Goal: Information Seeking & Learning: Find specific fact

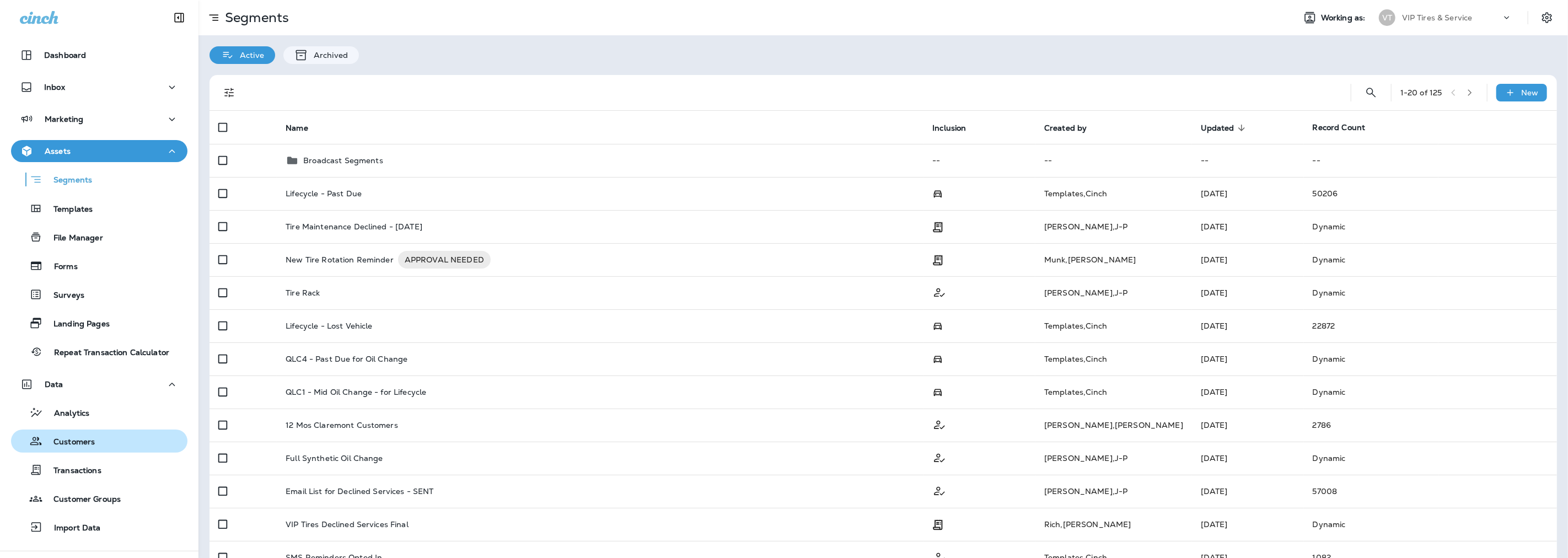
click at [79, 439] on p "Customers" at bounding box center [69, 442] width 52 height 10
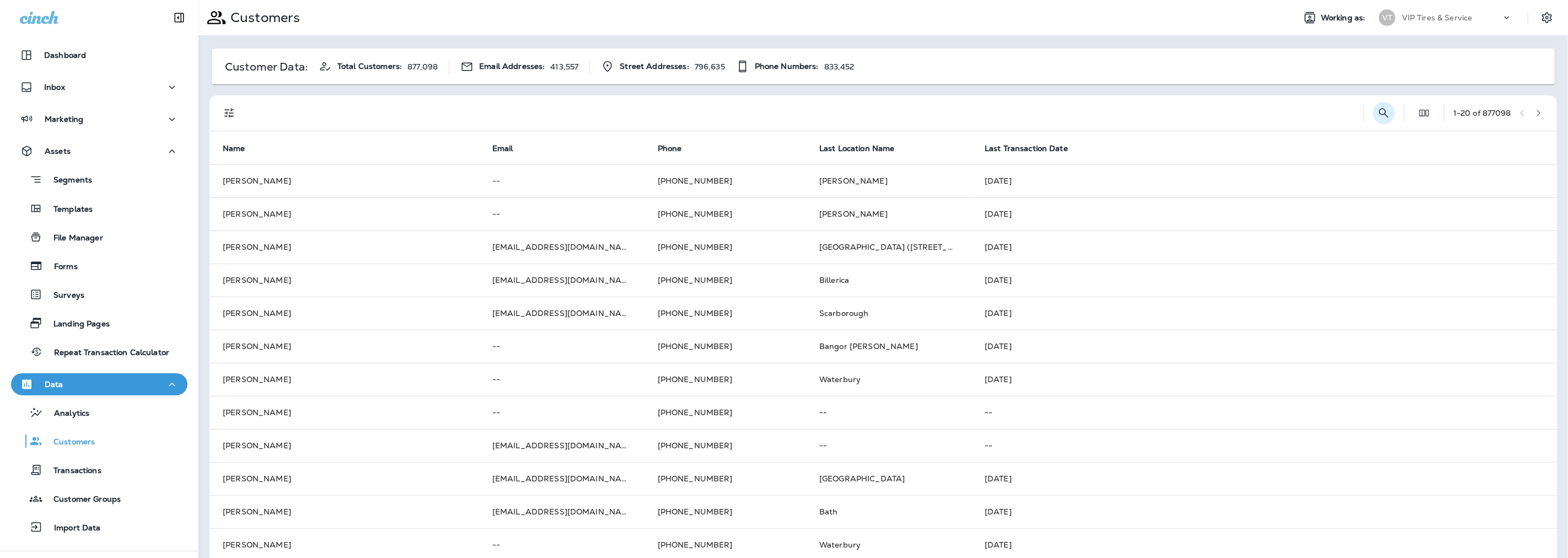
click at [1377, 117] on icon "Search Customers" at bounding box center [1384, 113] width 13 height 13
type input "*"
type input "**********"
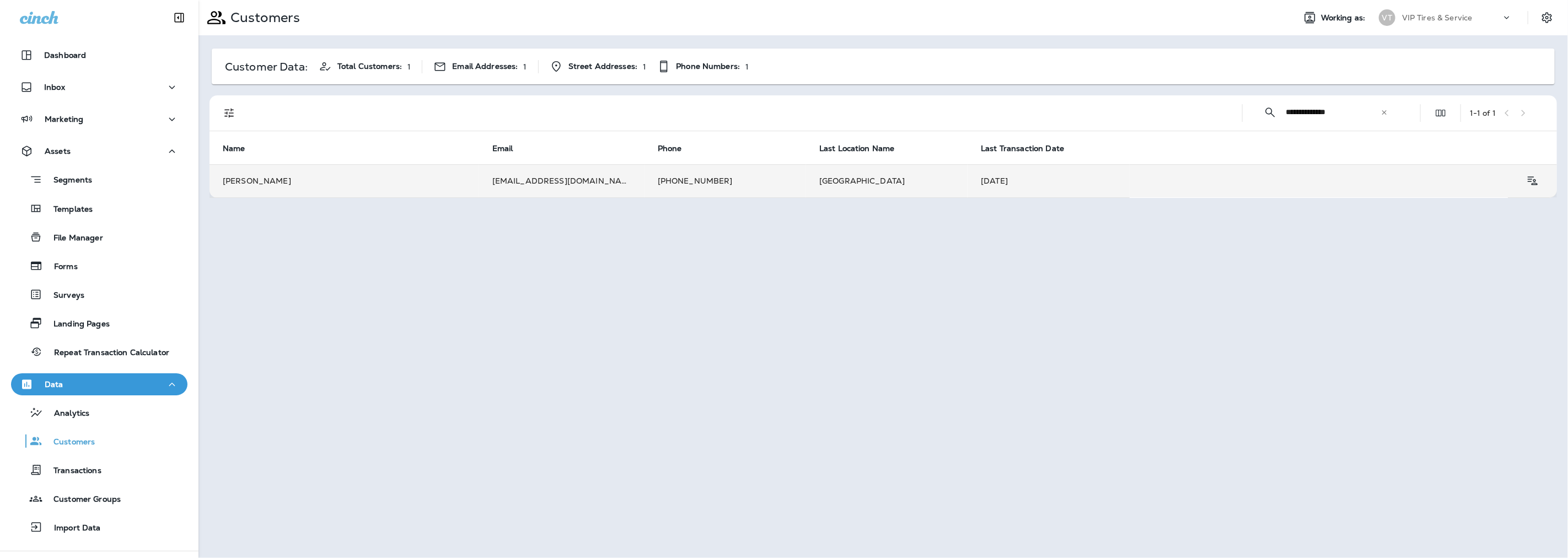
click at [410, 174] on td "[PERSON_NAME]" at bounding box center [344, 181] width 270 height 33
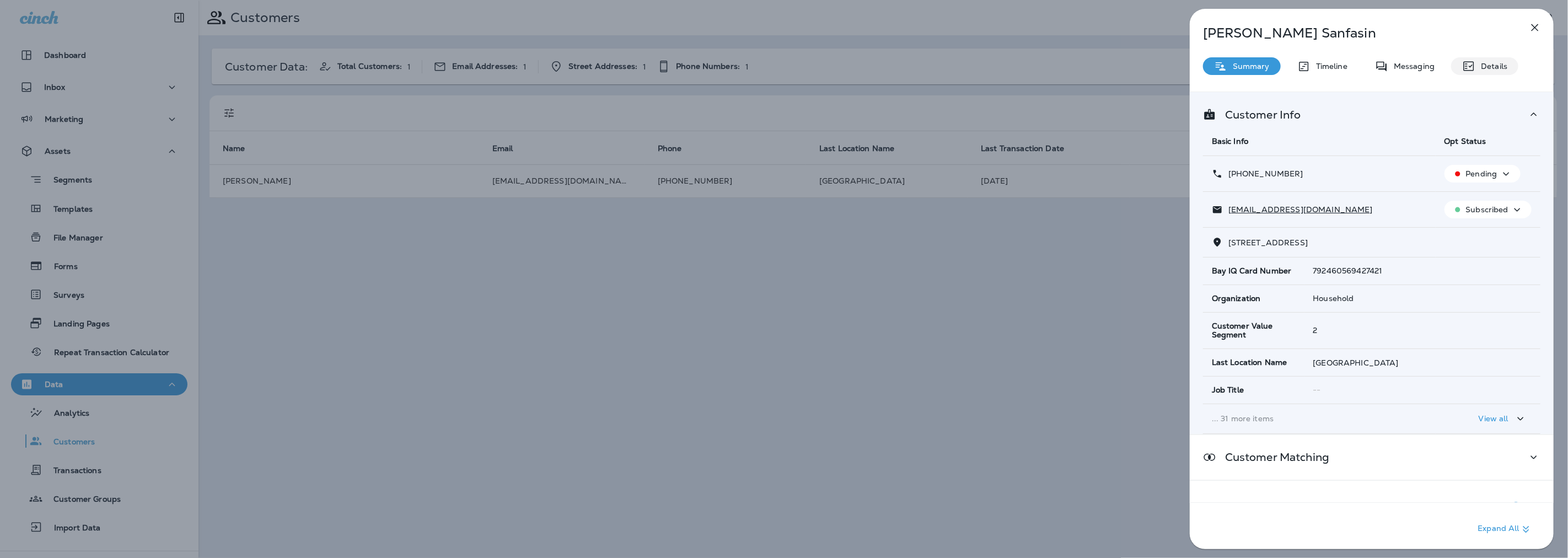
click at [1485, 62] on p "Details" at bounding box center [1491, 66] width 32 height 9
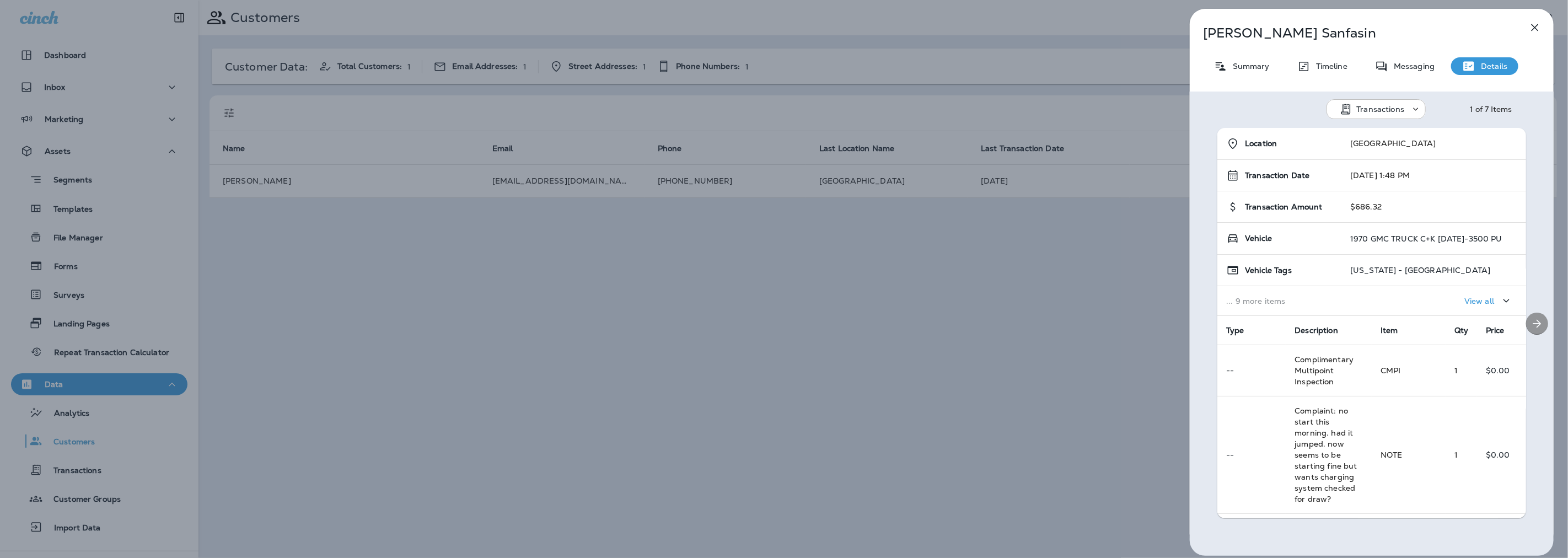
click at [1536, 323] on icon "Next" at bounding box center [1537, 324] width 13 height 13
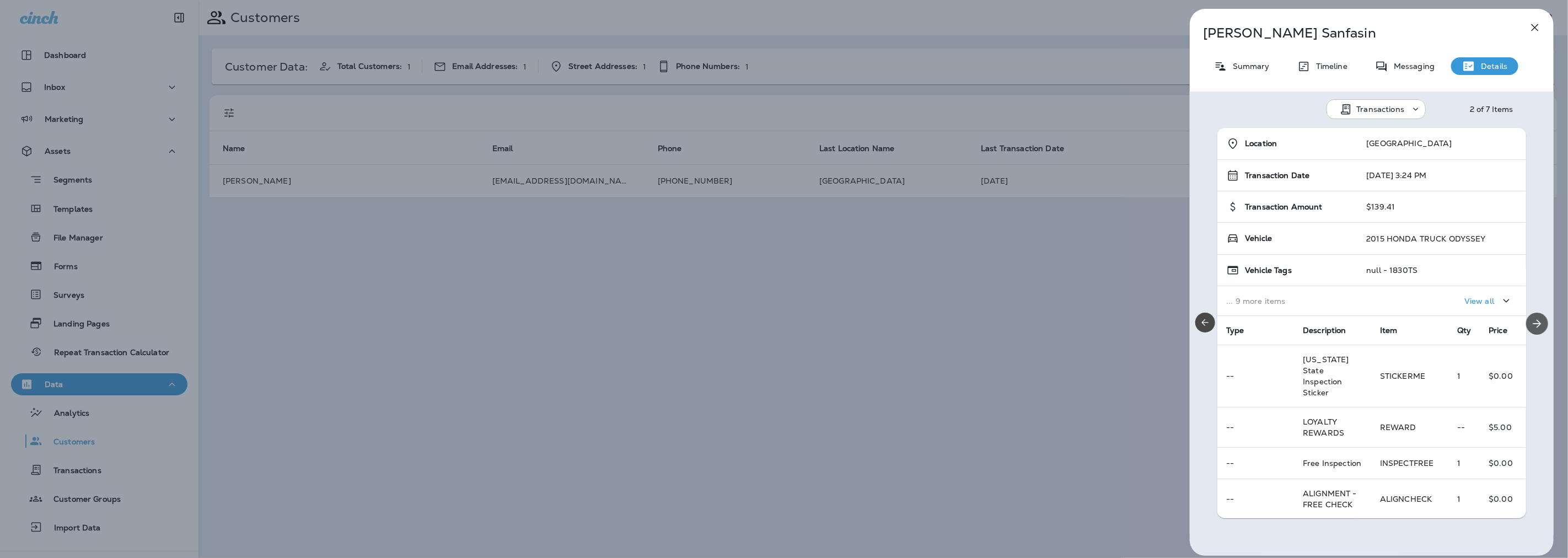
click at [1536, 323] on icon "Next" at bounding box center [1537, 324] width 13 height 13
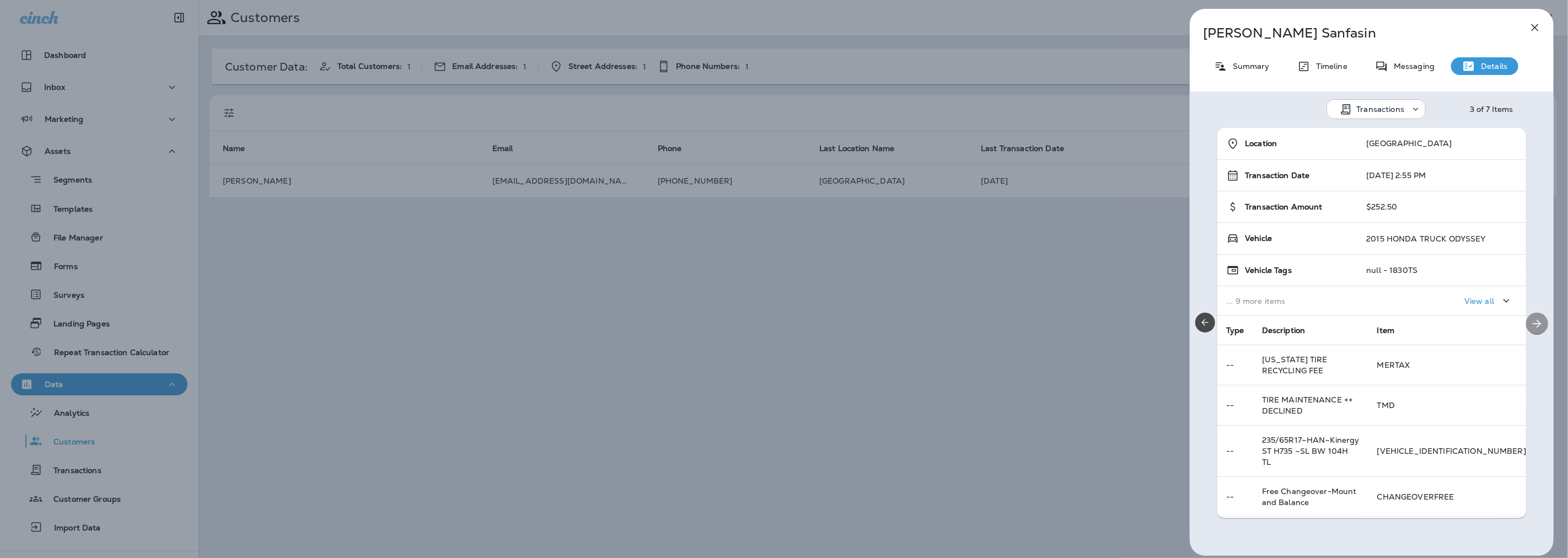
click at [1536, 323] on icon "Next" at bounding box center [1537, 324] width 13 height 13
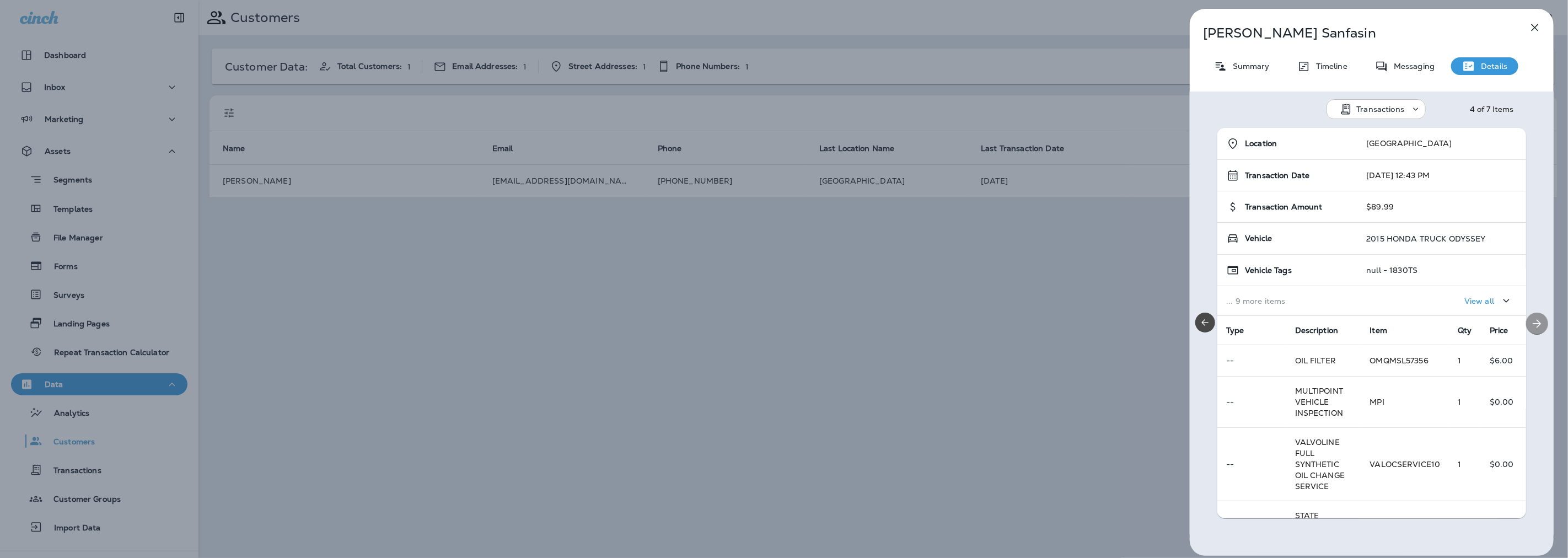
click at [1536, 323] on icon "Next" at bounding box center [1537, 324] width 13 height 13
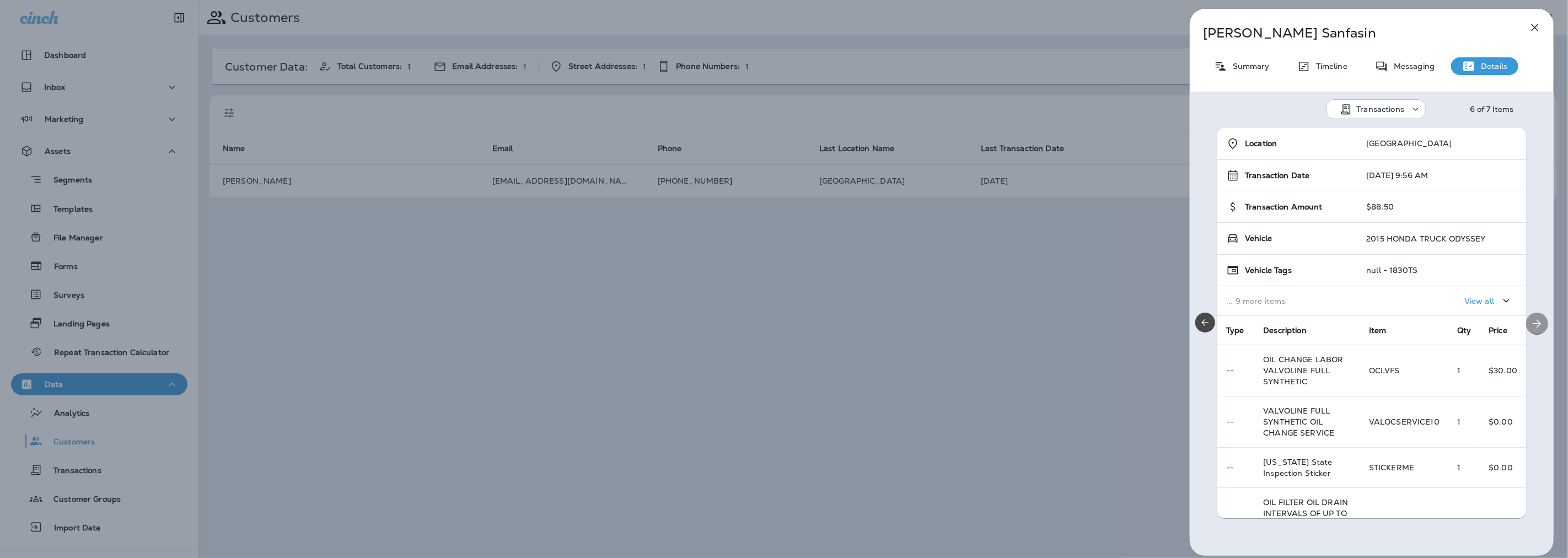
click at [1536, 323] on icon "Next" at bounding box center [1537, 324] width 13 height 13
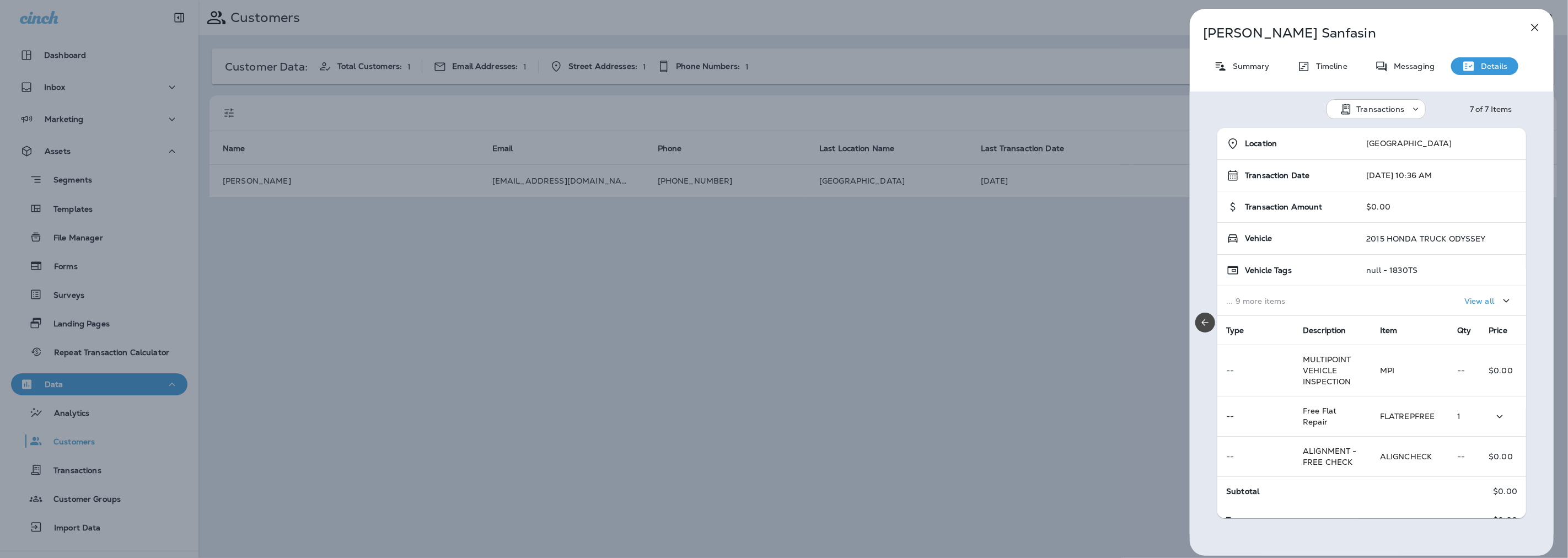
scroll to position [44, 0]
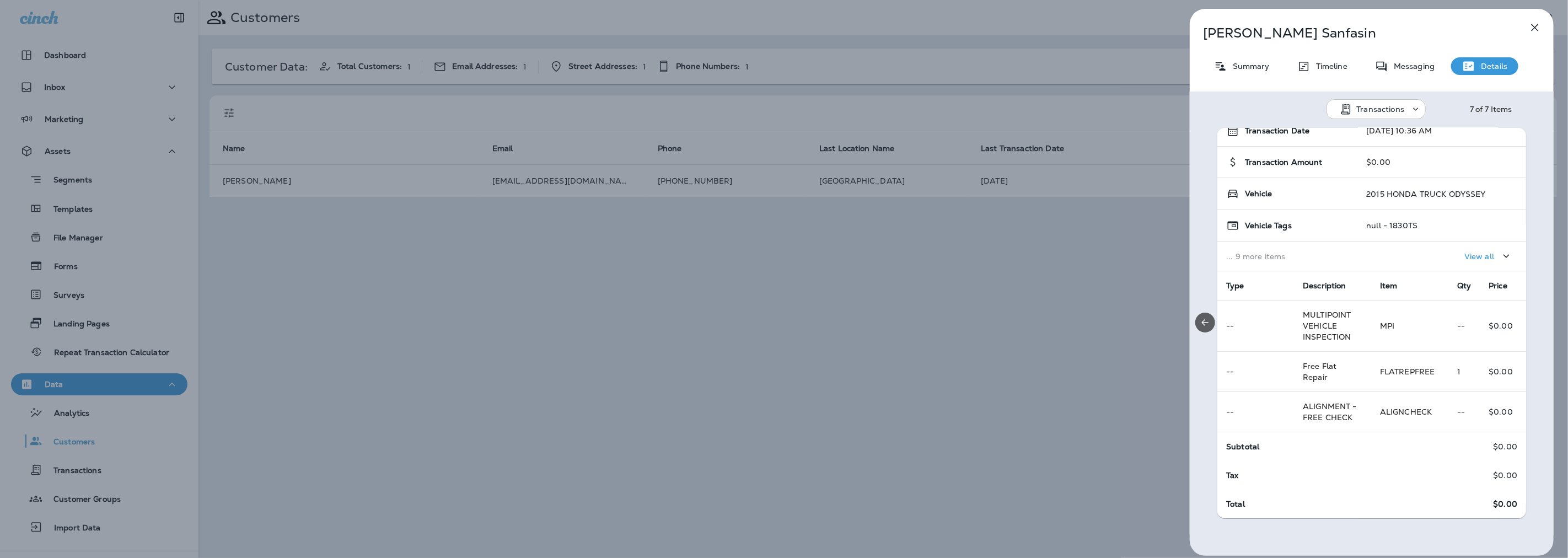
click at [1208, 318] on icon "Previous" at bounding box center [1205, 323] width 11 height 11
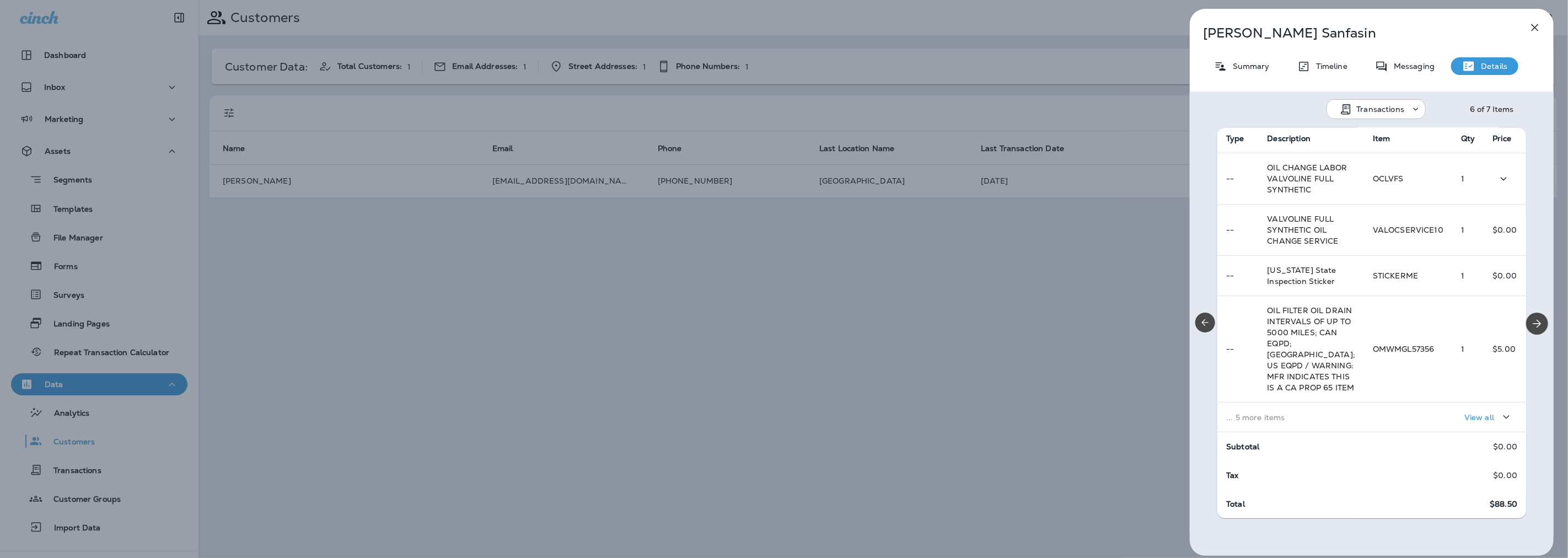
scroll to position [306, 0]
click at [1432, 419] on div "View all" at bounding box center [1443, 417] width 149 height 21
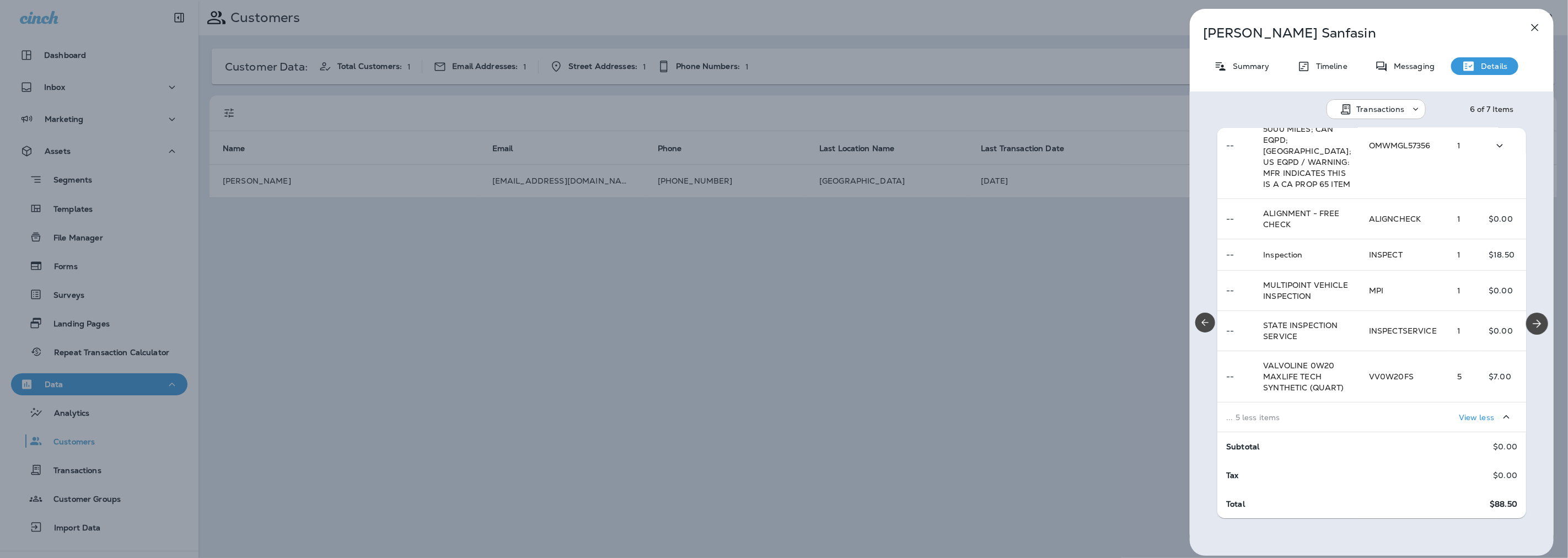
scroll to position [571, 0]
click at [1198, 326] on button "Previous" at bounding box center [1205, 323] width 20 height 20
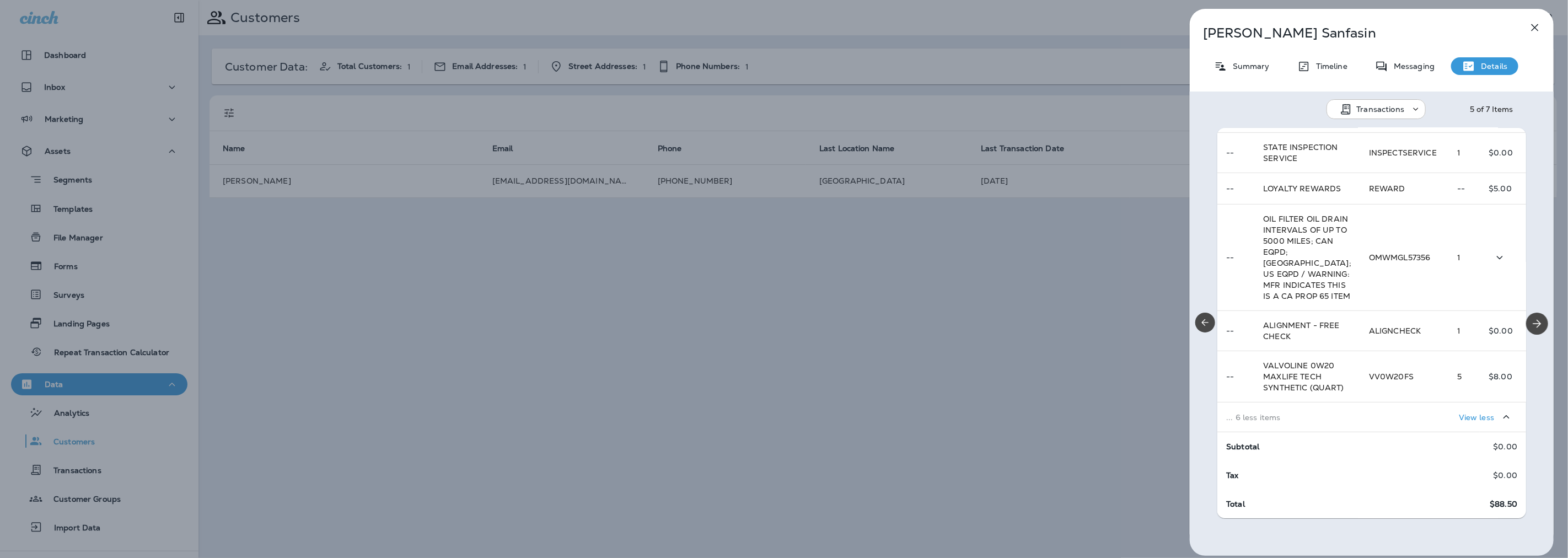
scroll to position [612, 0]
click at [1206, 329] on button "Previous" at bounding box center [1205, 323] width 20 height 20
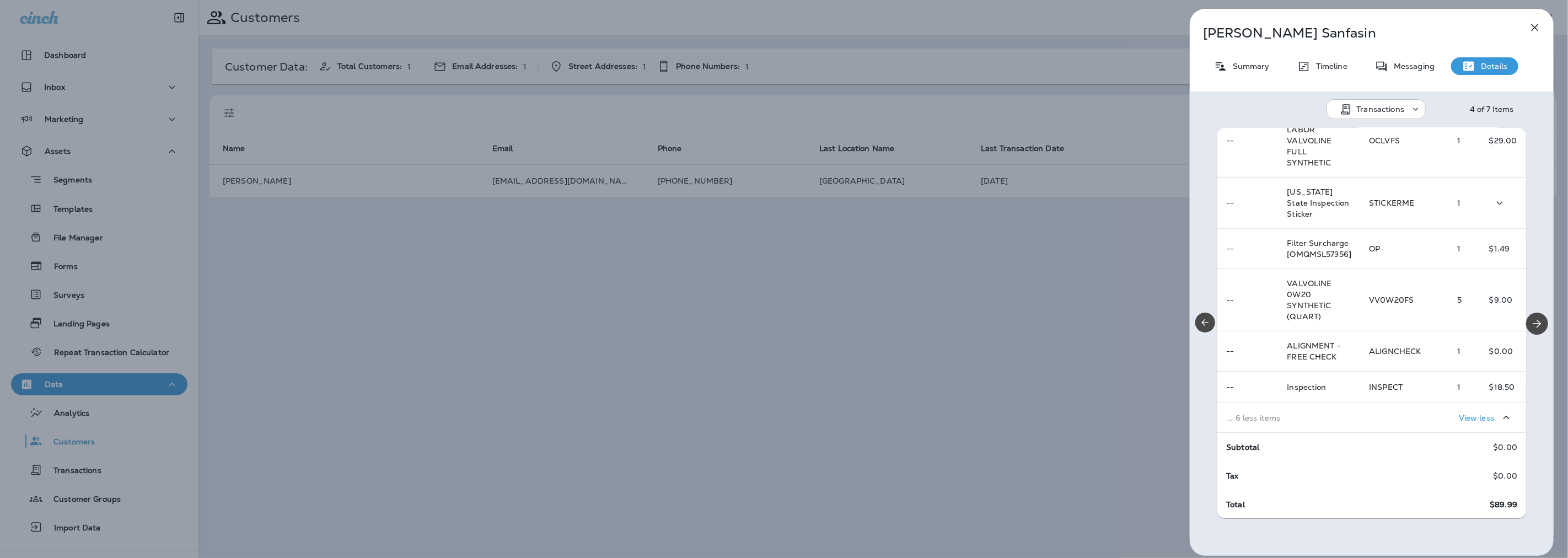
scroll to position [448, 0]
click at [1210, 322] on icon "Previous" at bounding box center [1205, 323] width 11 height 11
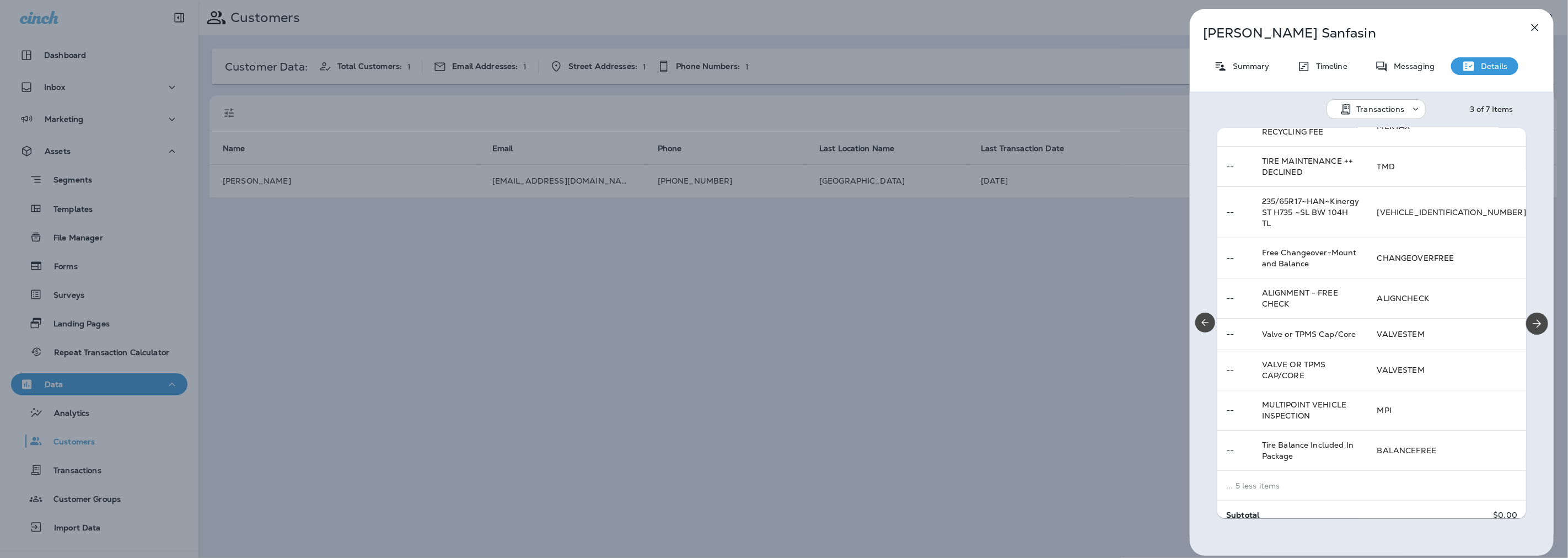
scroll to position [302, 0]
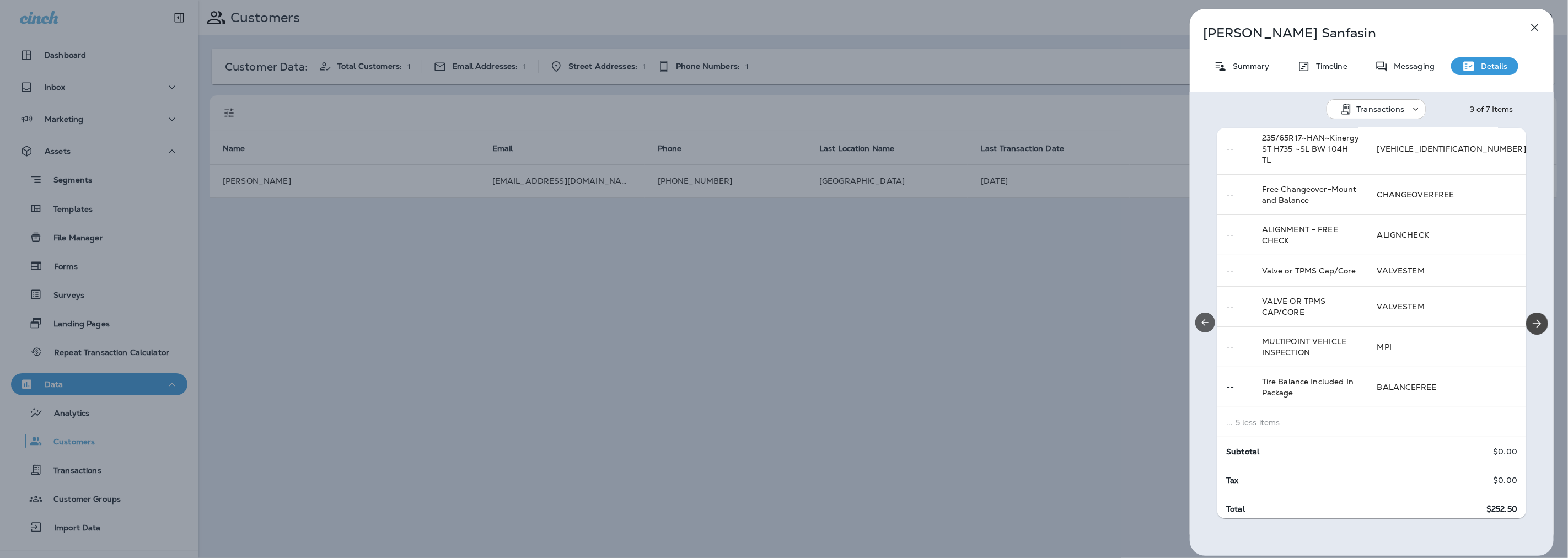
click at [1197, 326] on button "Previous" at bounding box center [1205, 323] width 20 height 20
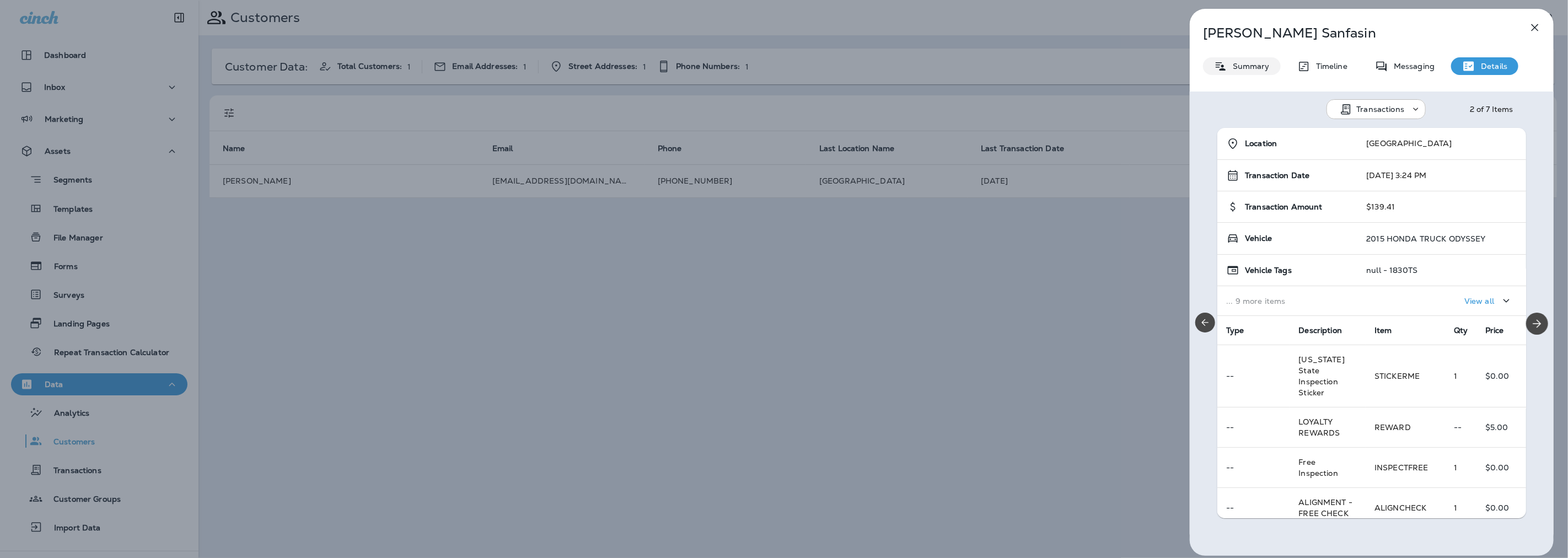
click at [1250, 68] on p "Summary" at bounding box center [1248, 66] width 43 height 9
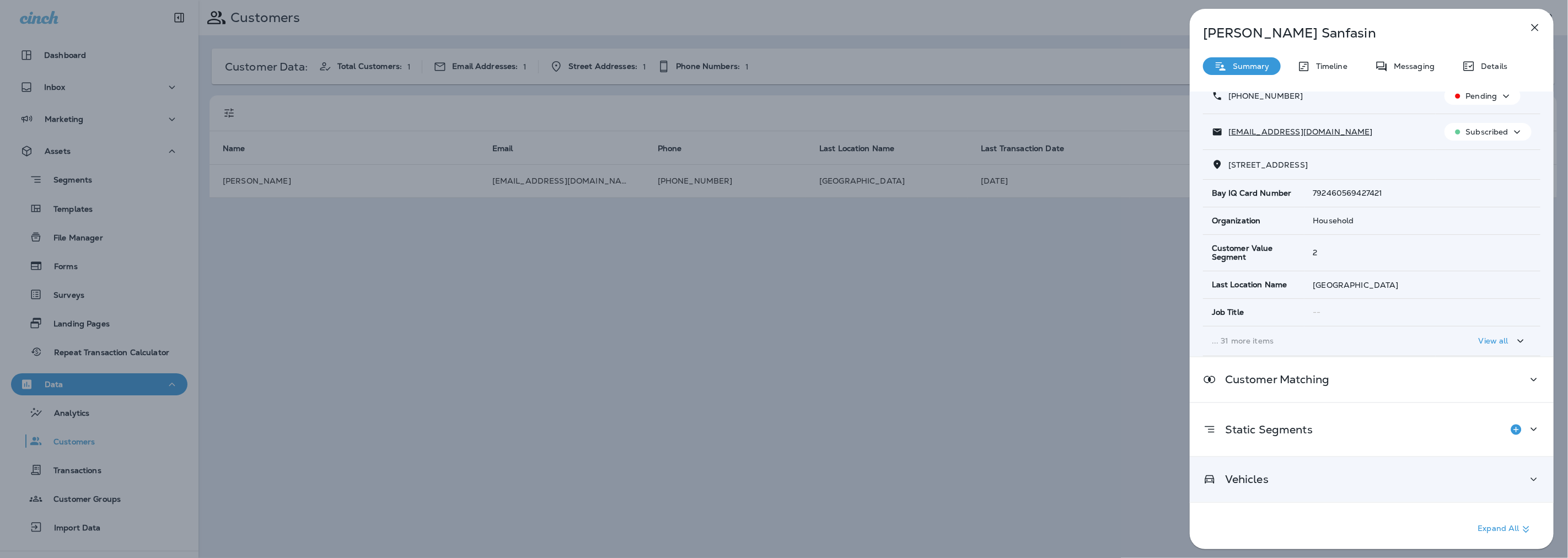
click at [1283, 480] on div "Vehicles" at bounding box center [1371, 479] width 337 height 14
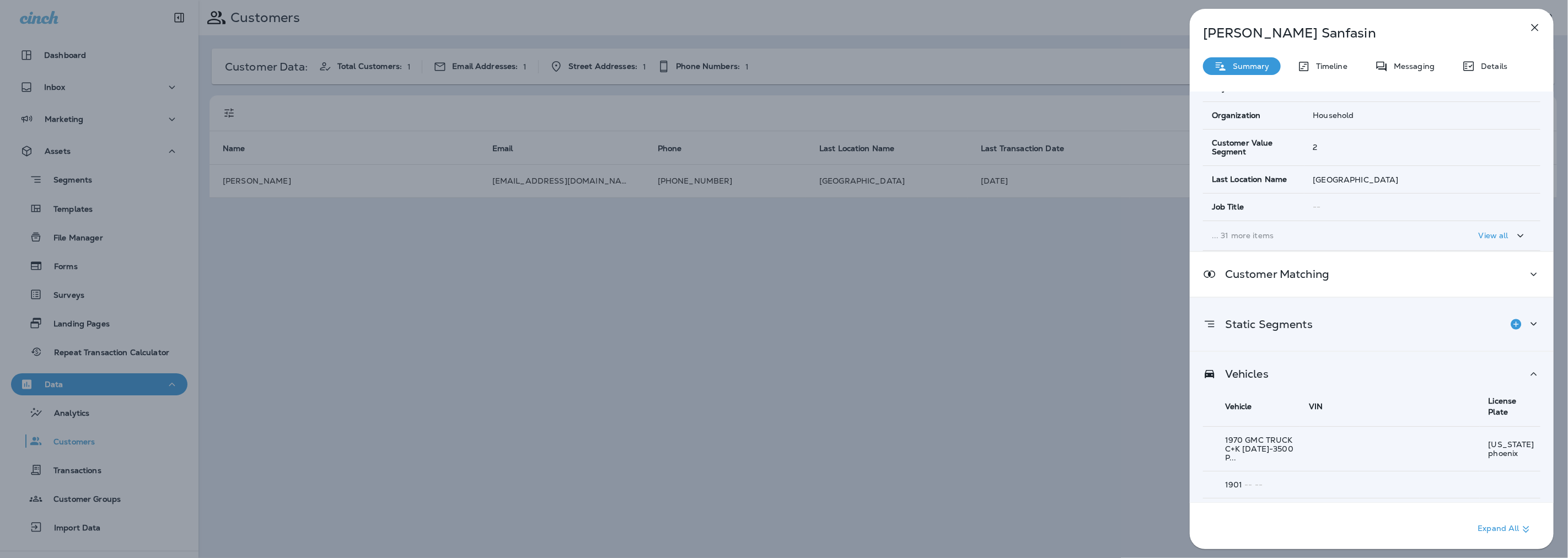
scroll to position [223, 0]
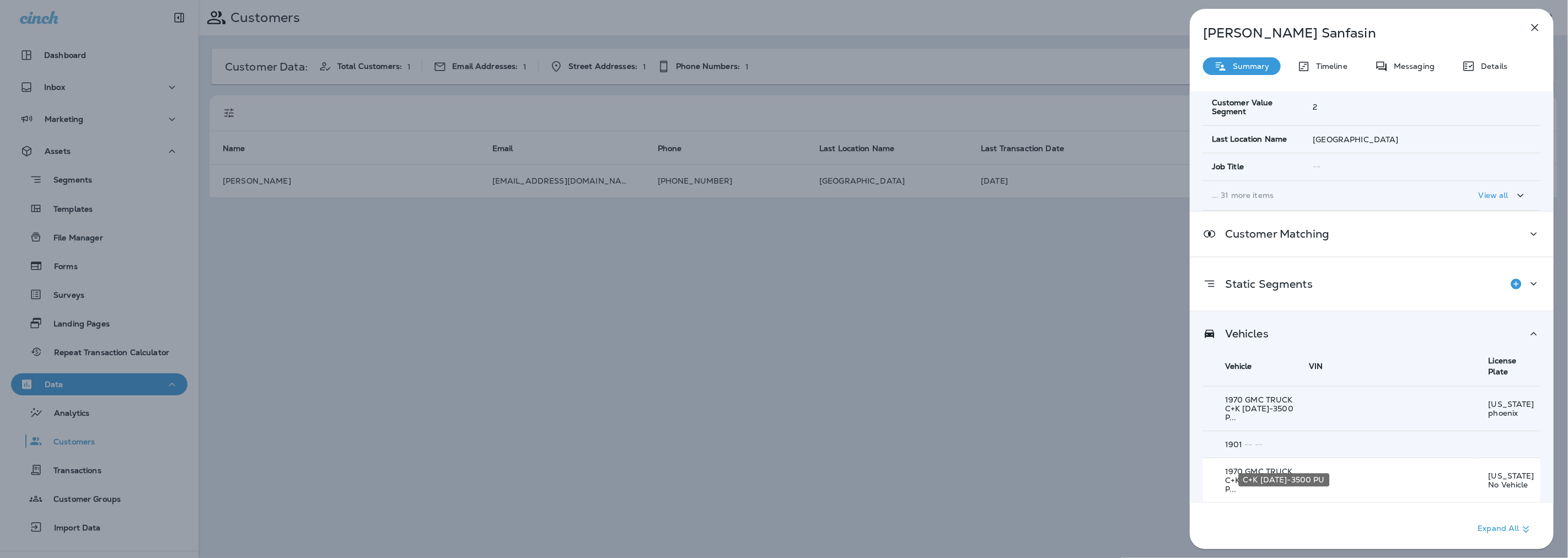
click at [1293, 475] on span "C+K [DATE]-3500 P..." at bounding box center [1259, 484] width 68 height 19
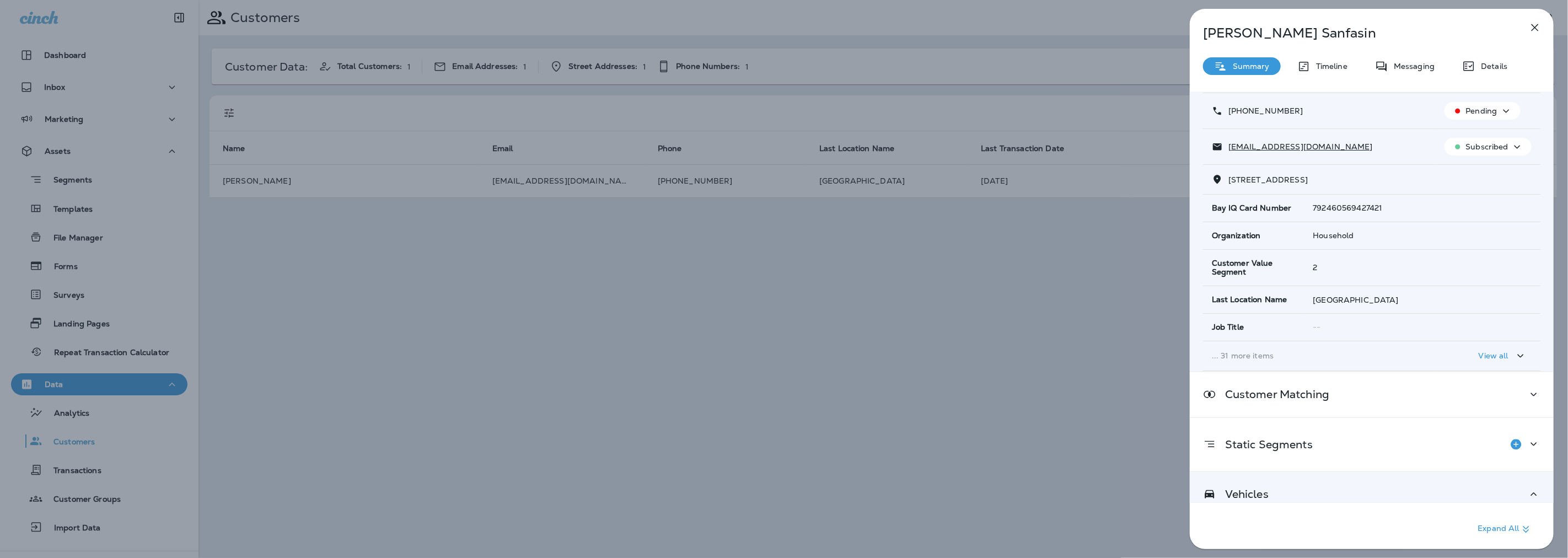
scroll to position [0, 0]
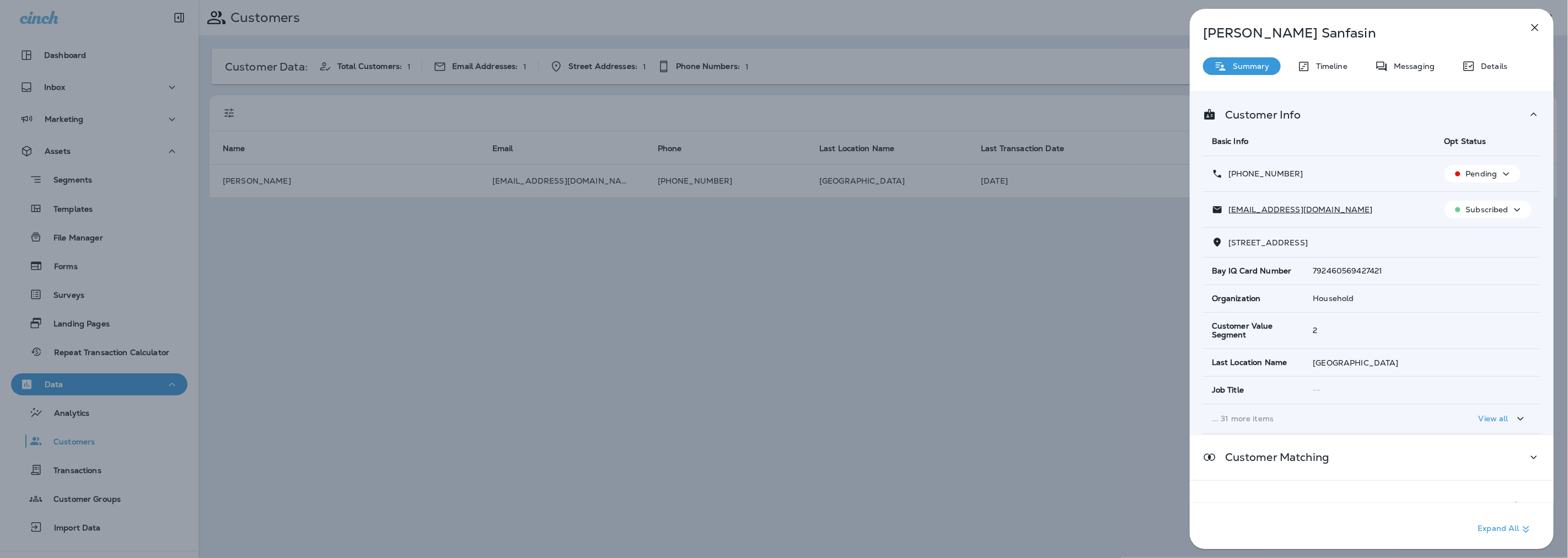
drag, startPoint x: 1297, startPoint y: 174, endPoint x: 1239, endPoint y: 178, distance: 58.1
click at [1239, 178] on div "[PHONE_NUMBER]" at bounding box center [1319, 173] width 215 height 12
copy p "[PHONE_NUMBER]"
click at [1483, 67] on p "Details" at bounding box center [1491, 66] width 32 height 9
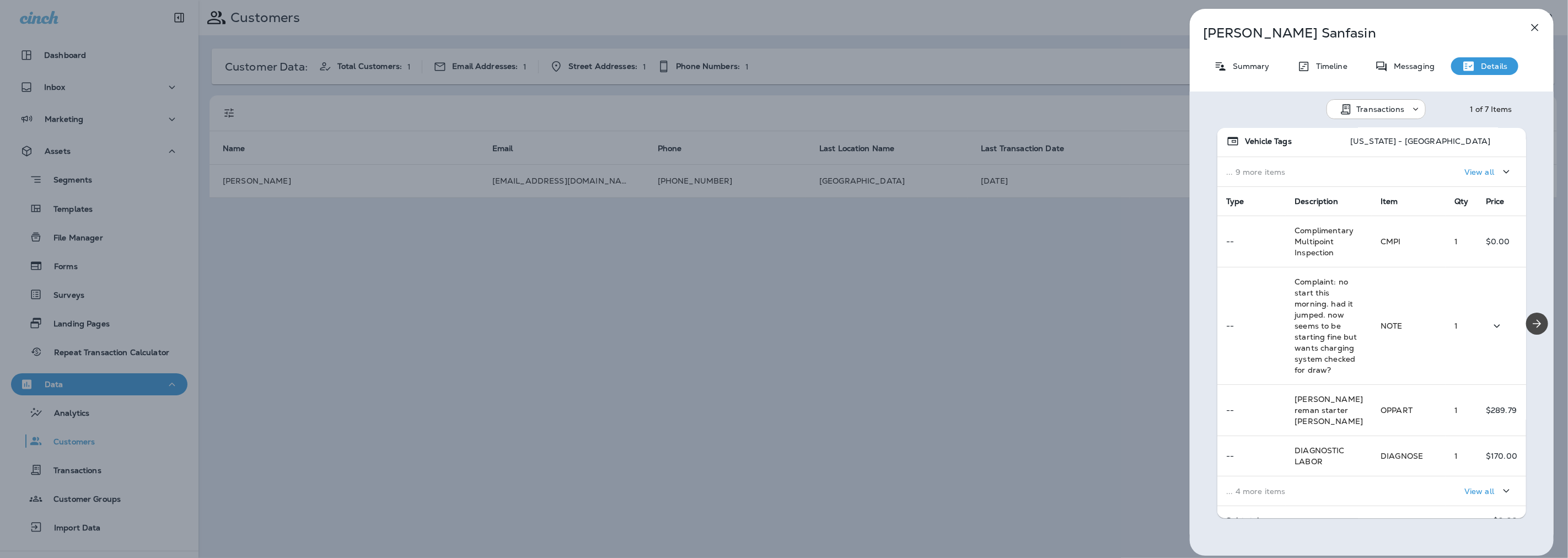
scroll to position [184, 0]
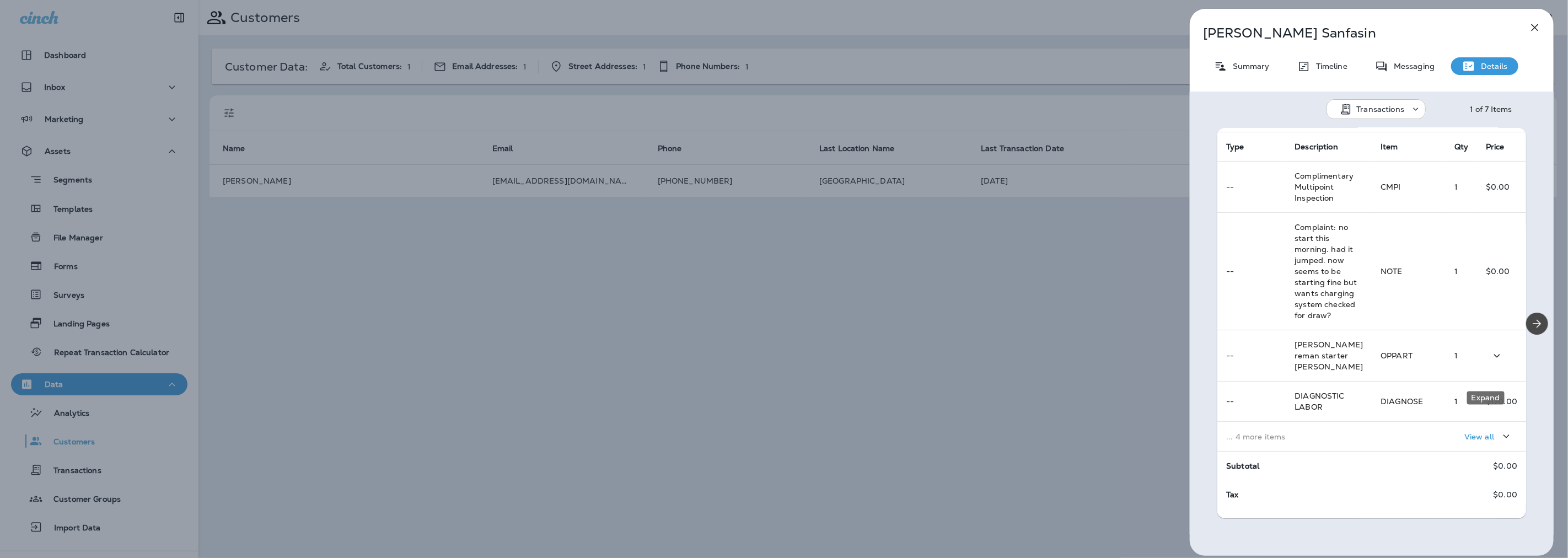
click at [1493, 367] on button "Expand" at bounding box center [1497, 355] width 22 height 23
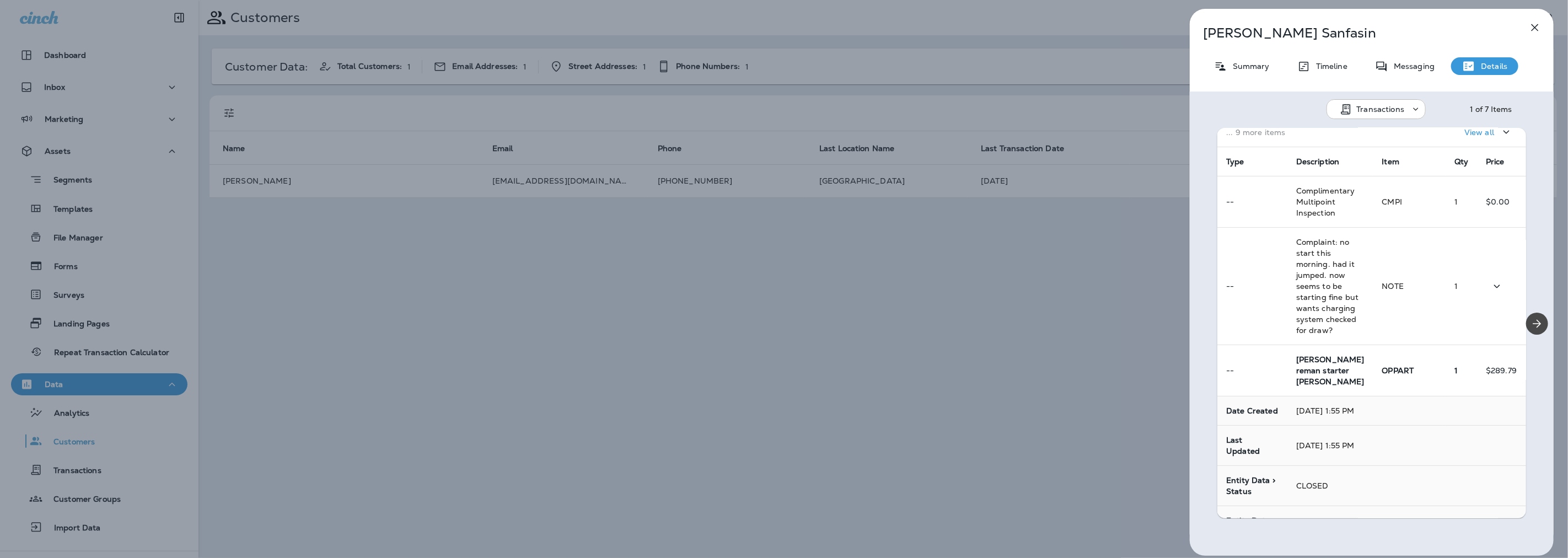
scroll to position [0, 0]
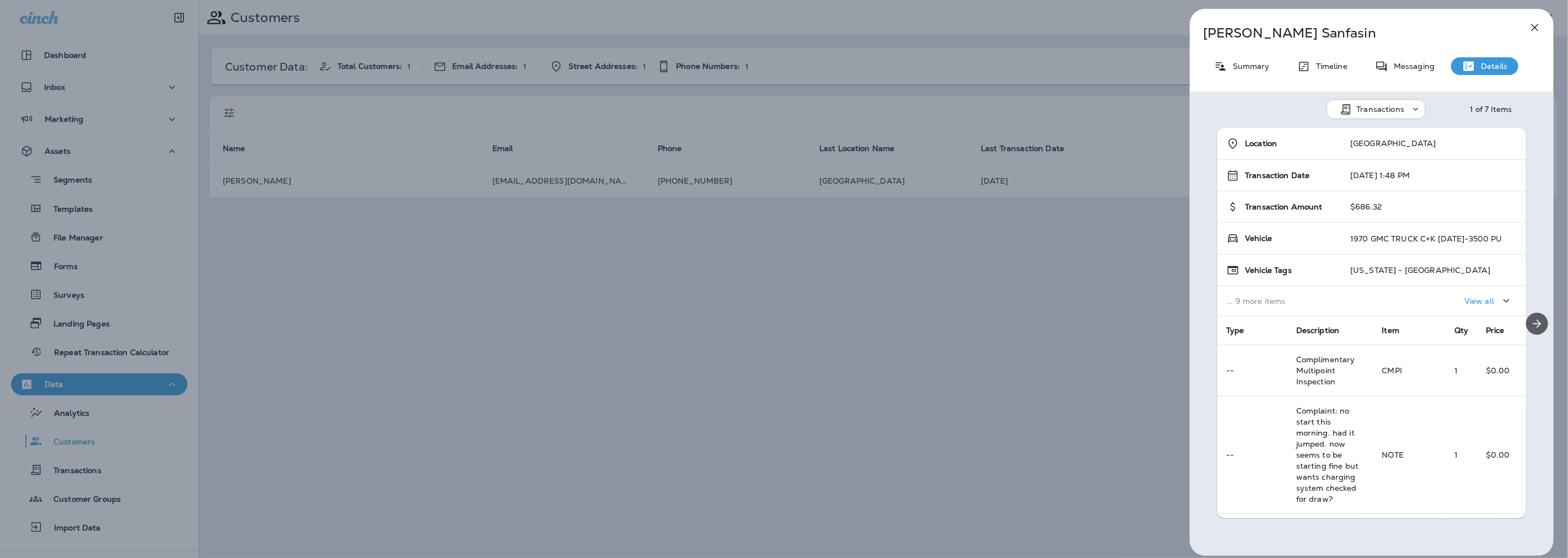
click at [1536, 321] on icon "Next" at bounding box center [1537, 324] width 13 height 13
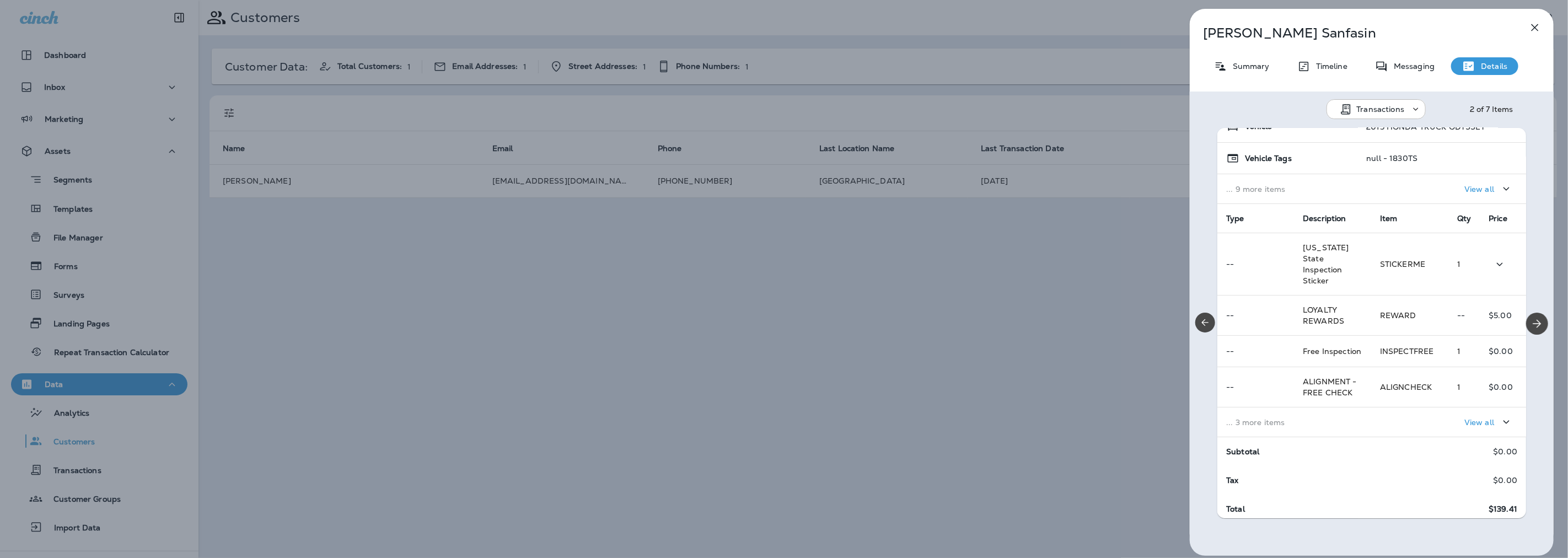
scroll to position [114, 0]
click at [1340, 422] on p "... 3 more items" at bounding box center [1294, 420] width 136 height 9
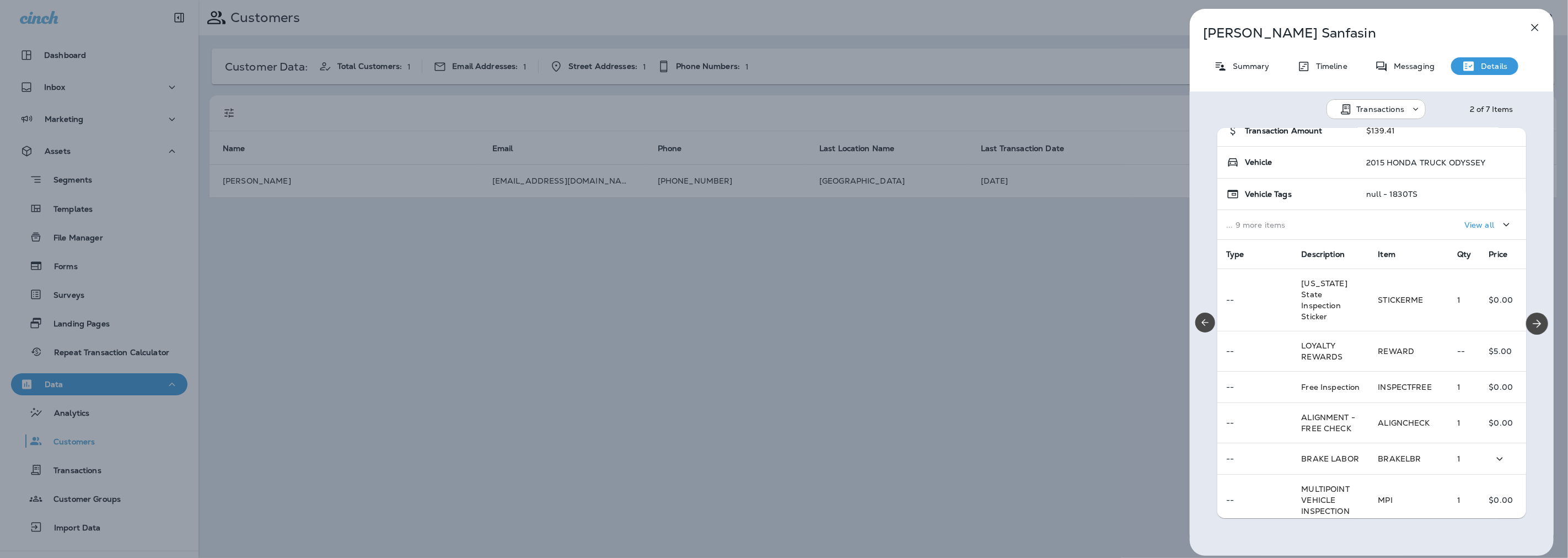
scroll to position [63, 0]
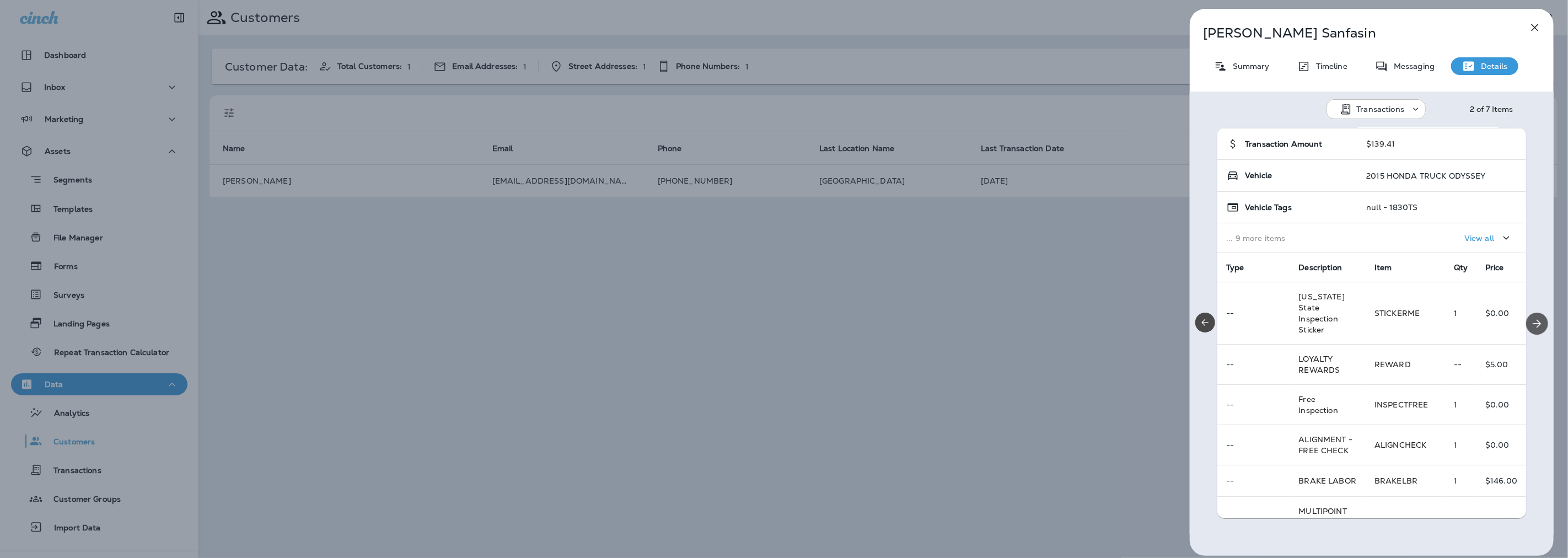
click at [1530, 320] on icon "Next" at bounding box center [1537, 324] width 13 height 13
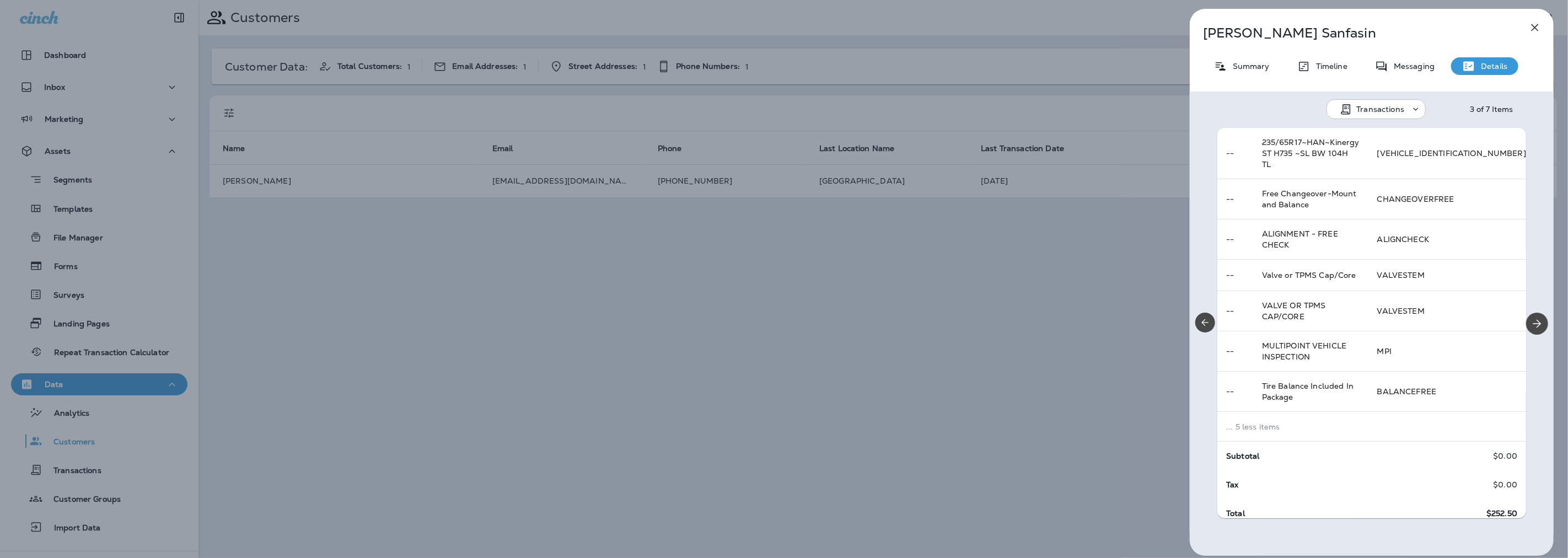
scroll to position [302, 0]
click at [1527, 330] on button "Next" at bounding box center [1537, 324] width 22 height 22
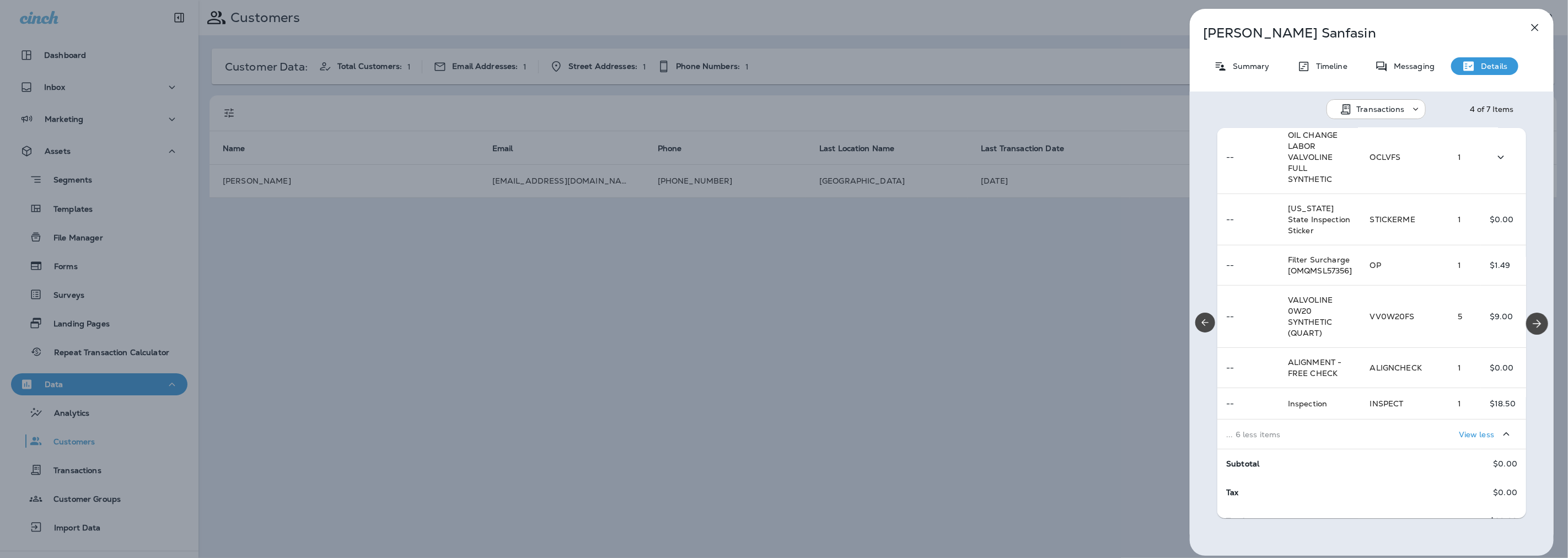
scroll to position [448, 0]
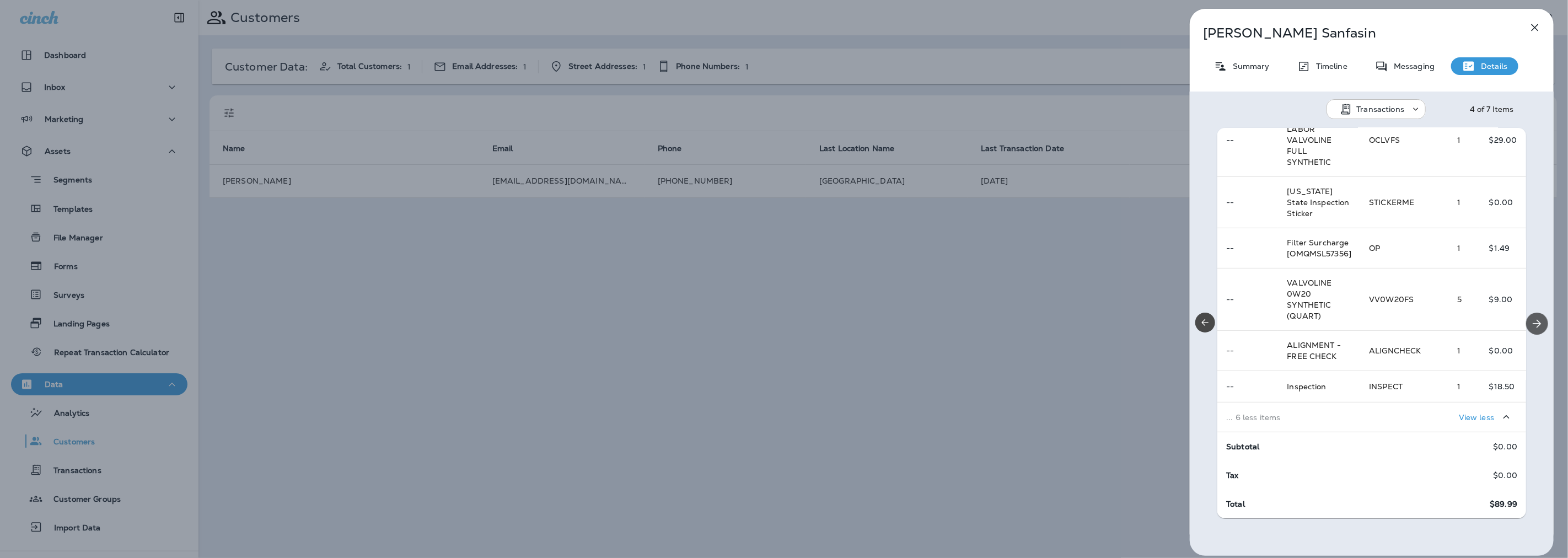
click at [1531, 318] on icon "Next" at bounding box center [1537, 324] width 13 height 13
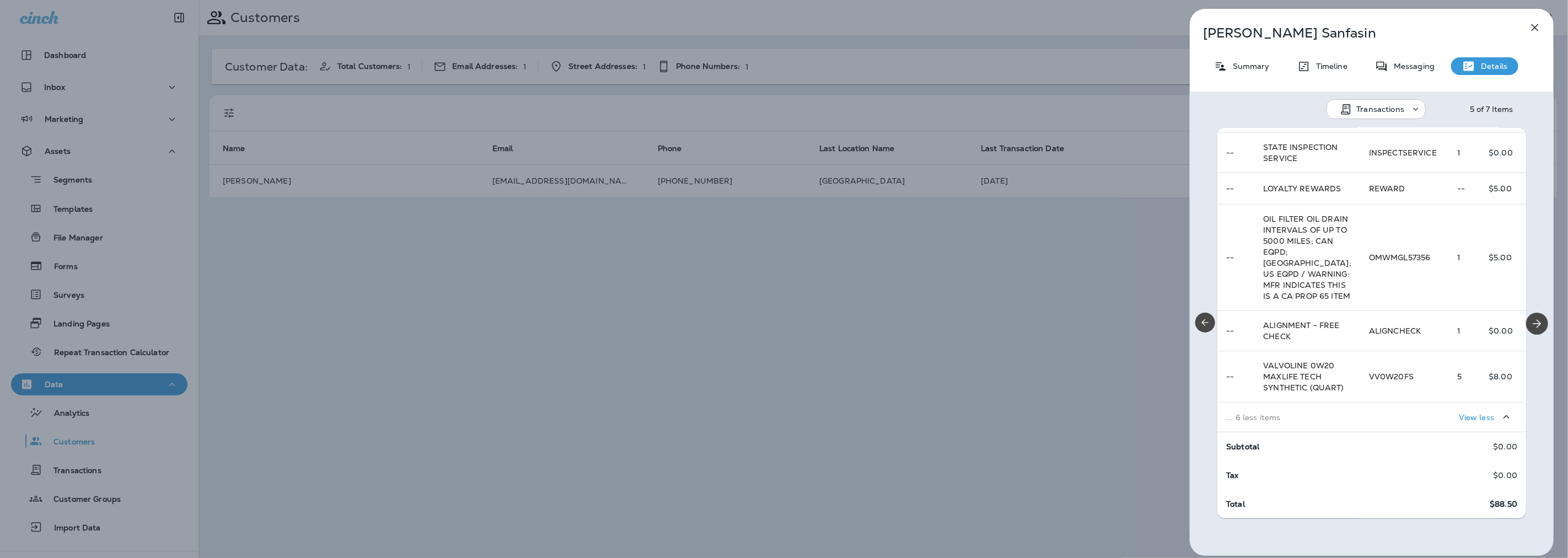
scroll to position [612, 0]
click at [1530, 321] on icon "Next" at bounding box center [1537, 324] width 13 height 13
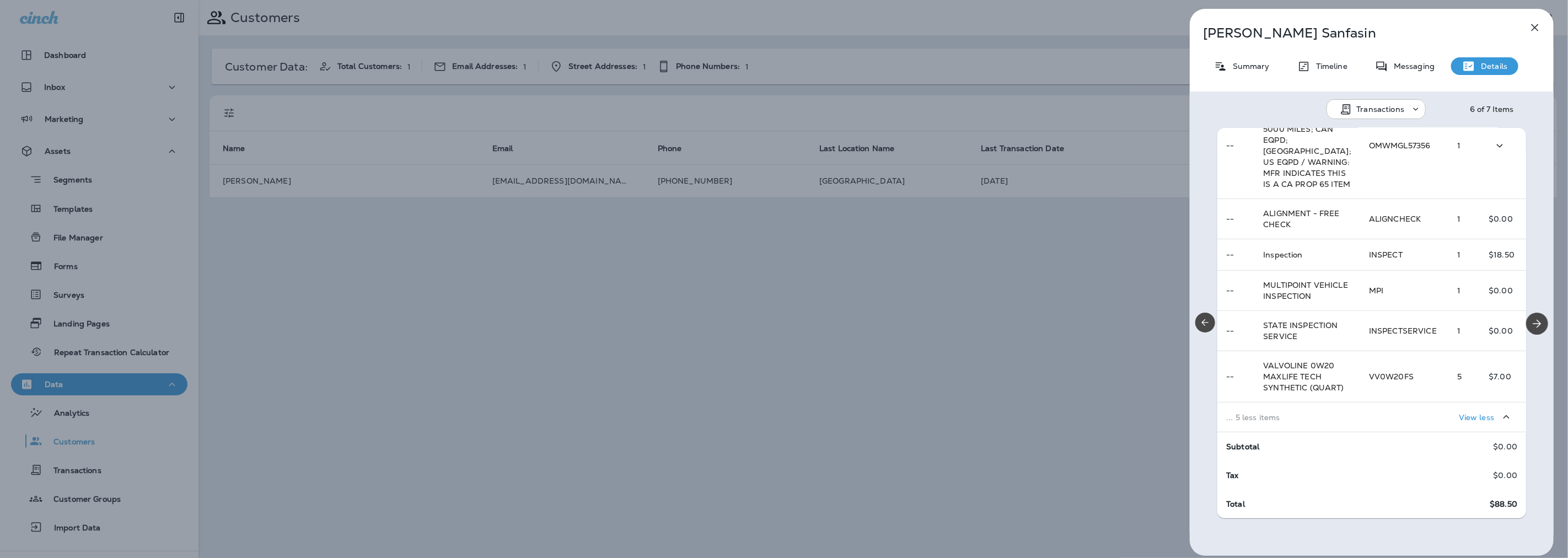
scroll to position [551, 0]
click at [1534, 325] on icon "Next" at bounding box center [1537, 324] width 13 height 13
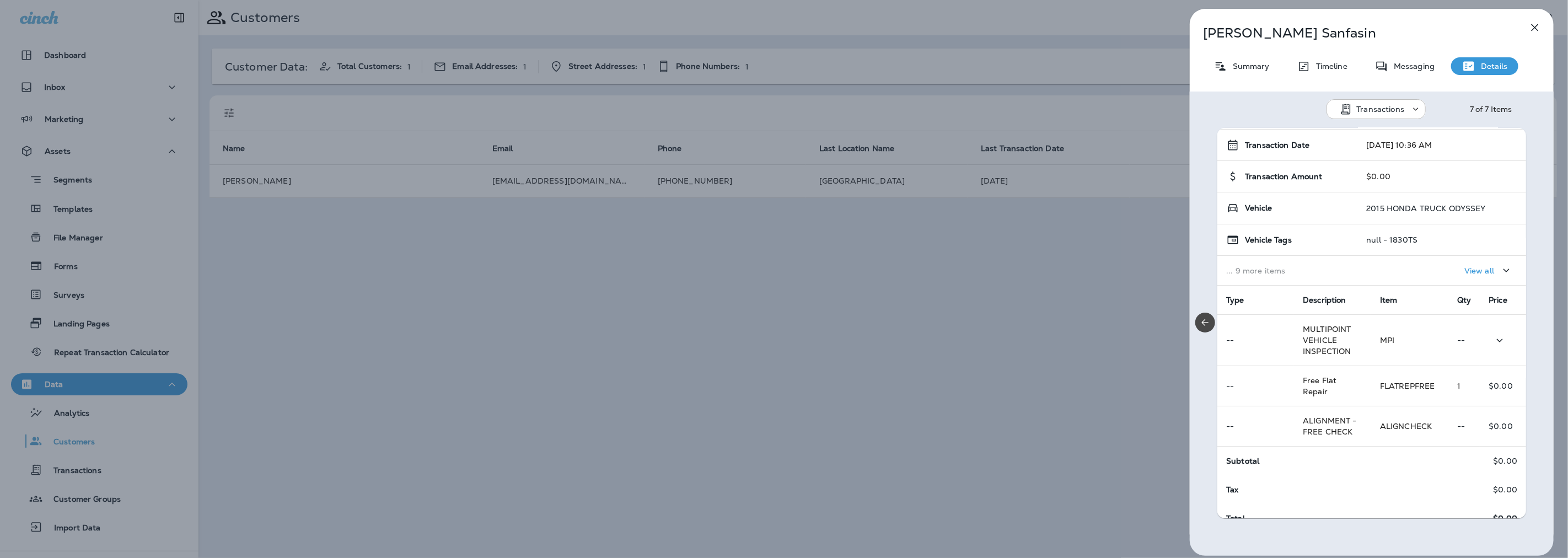
scroll to position [44, 0]
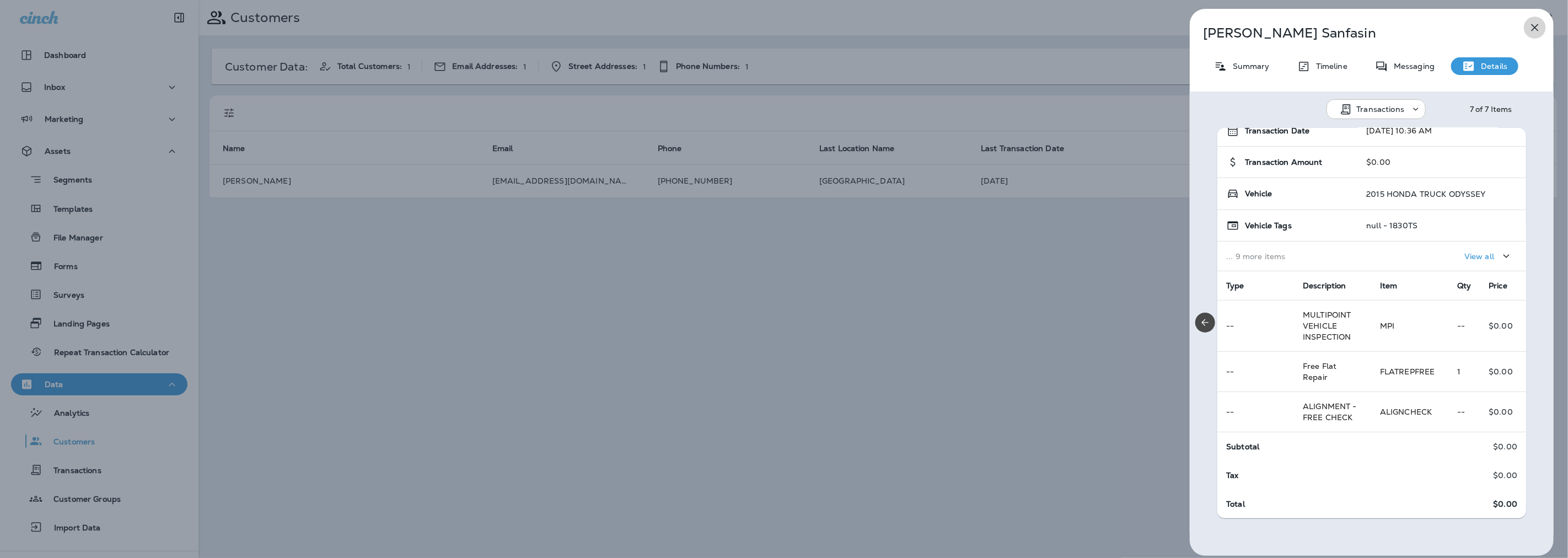
click at [1536, 24] on icon "button" at bounding box center [1535, 27] width 13 height 13
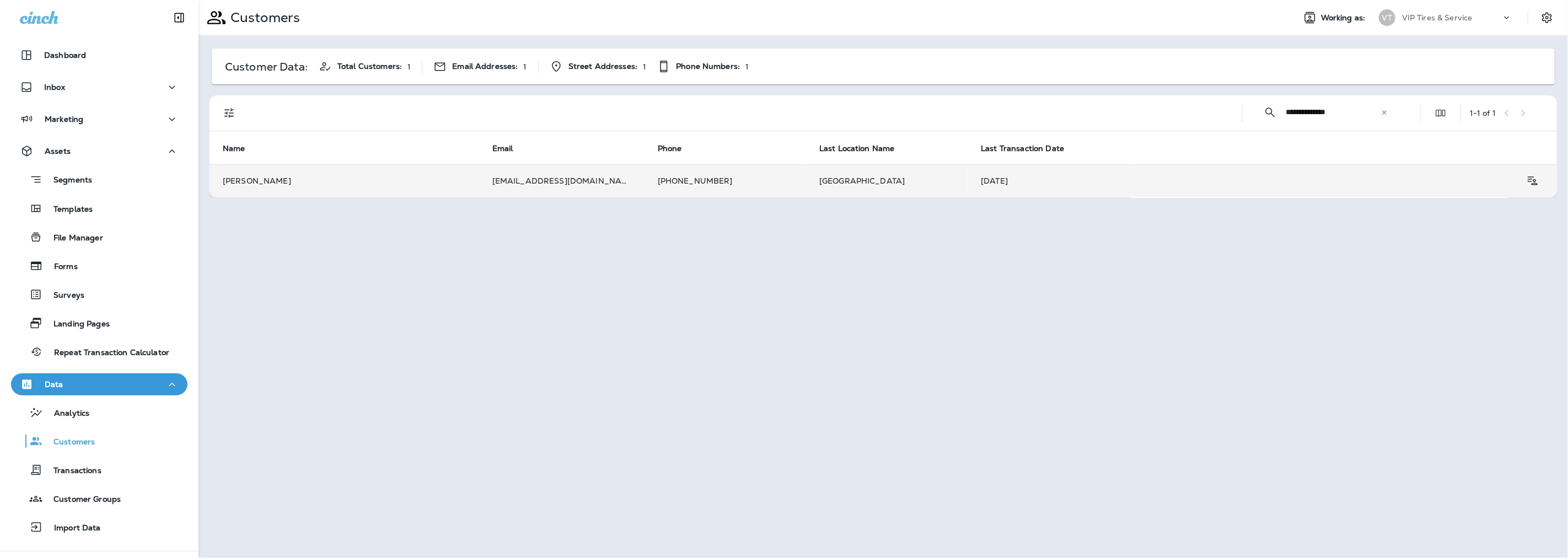
click at [730, 182] on td "[PHONE_NUMBER]" at bounding box center [725, 181] width 161 height 33
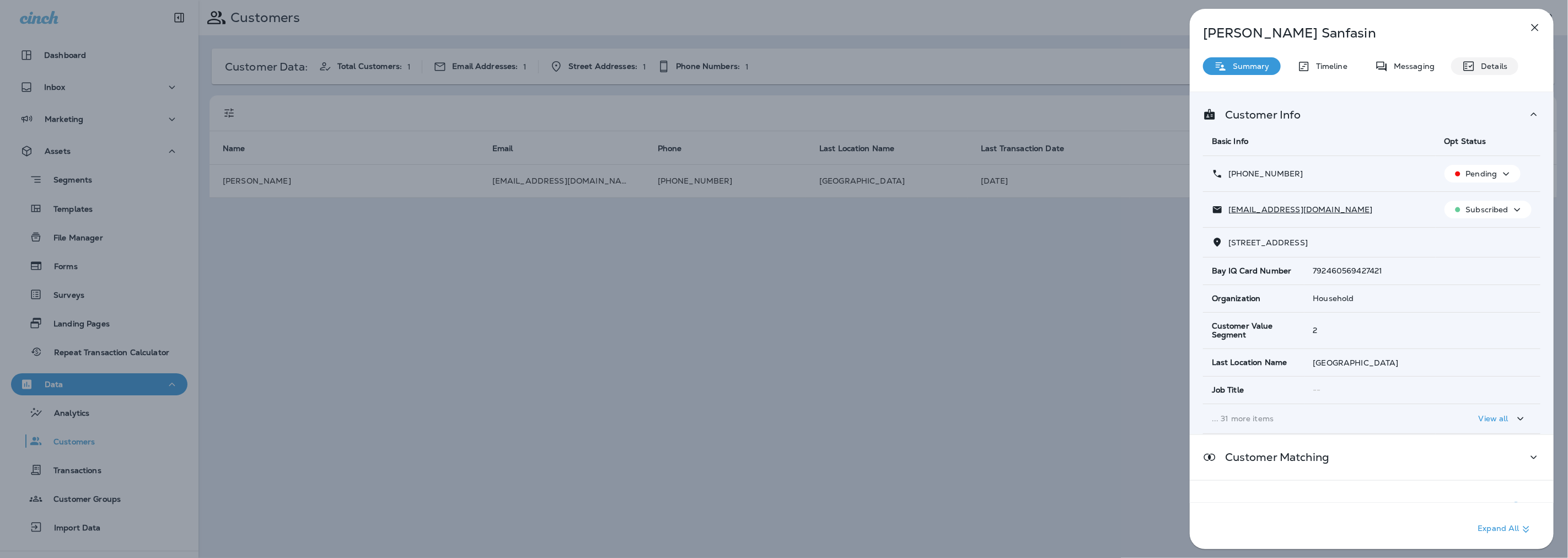
click at [1472, 57] on div "Details" at bounding box center [1485, 66] width 68 height 18
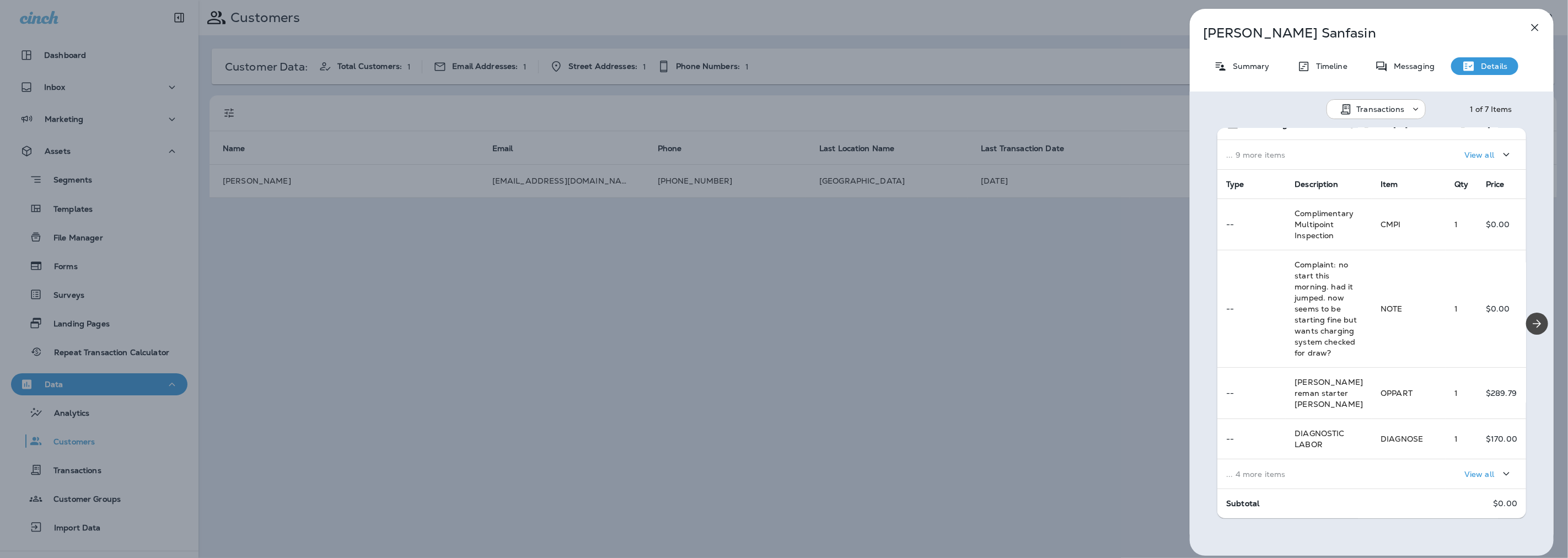
scroll to position [214, 0]
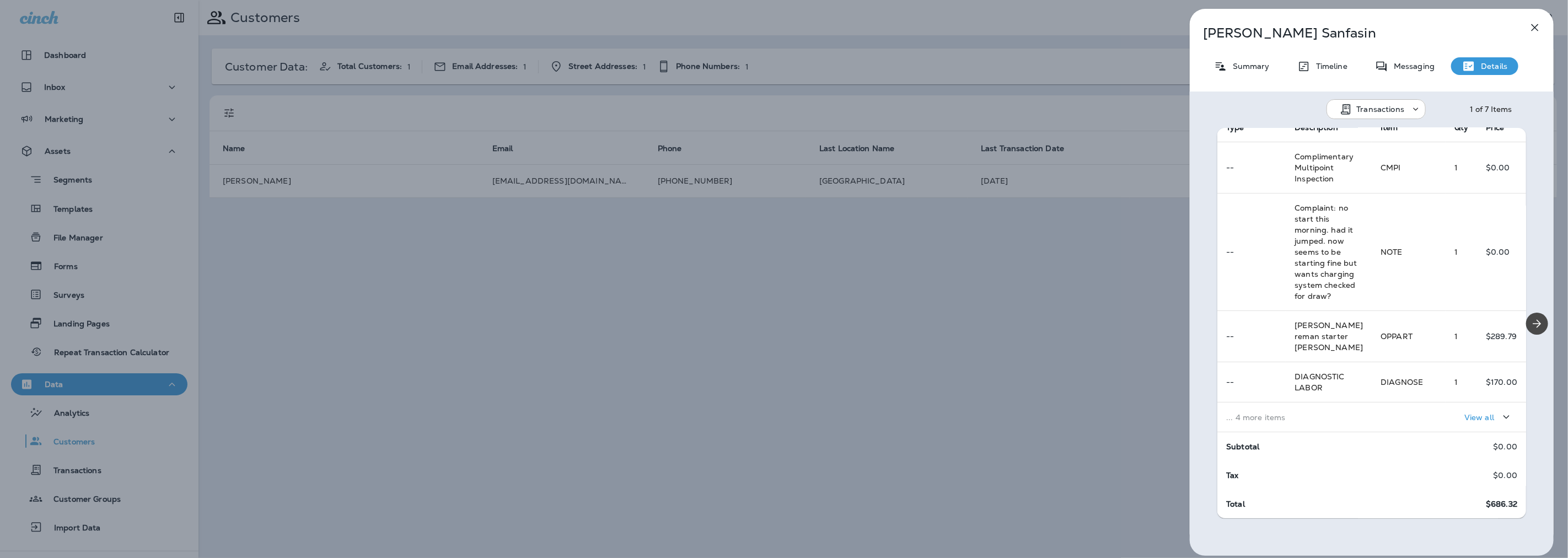
click at [1384, 417] on div "View all" at bounding box center [1449, 417] width 137 height 21
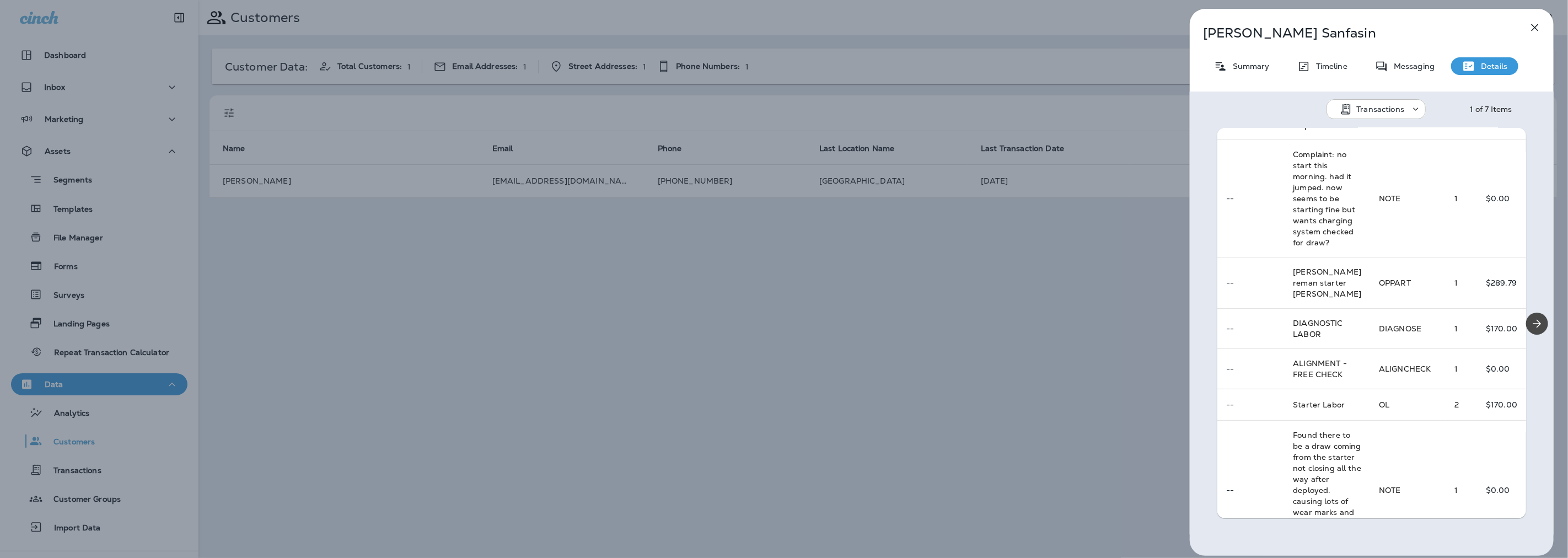
scroll to position [232, 0]
